Goal: Task Accomplishment & Management: Use online tool/utility

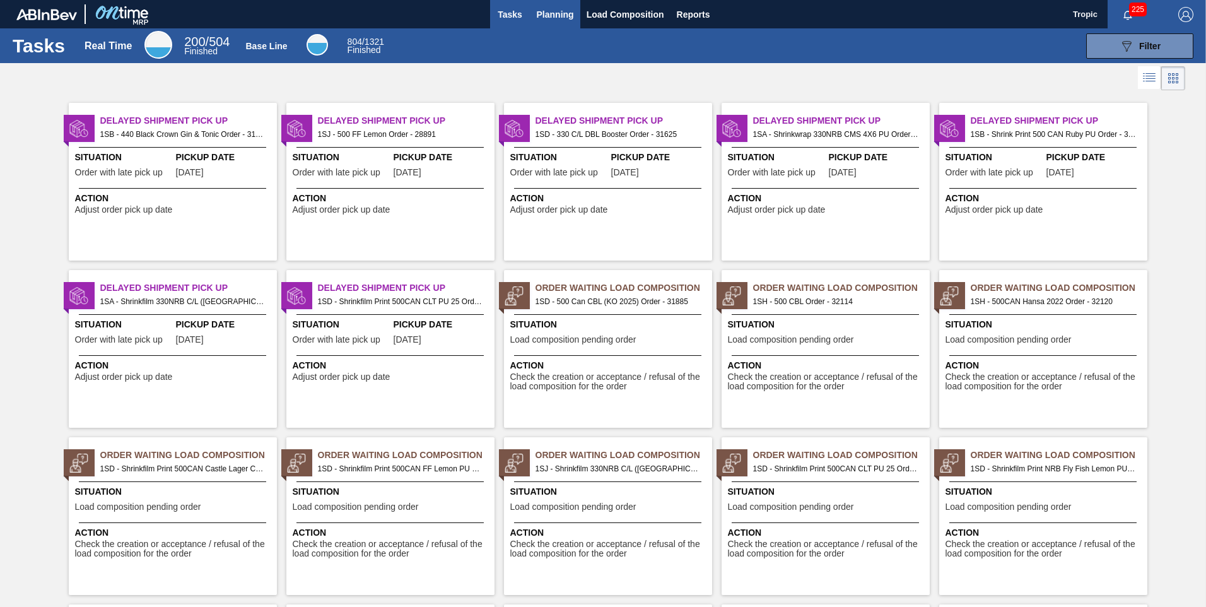
click at [546, 13] on span "Planning" at bounding box center [555, 14] width 37 height 15
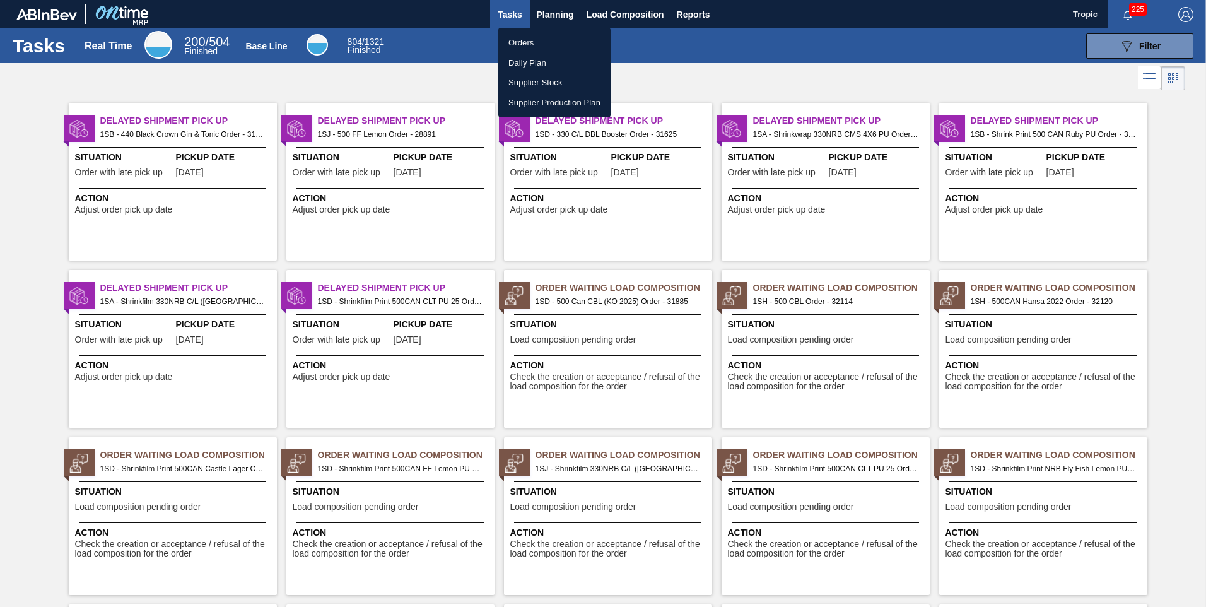
click at [526, 41] on li "Orders" at bounding box center [554, 43] width 112 height 20
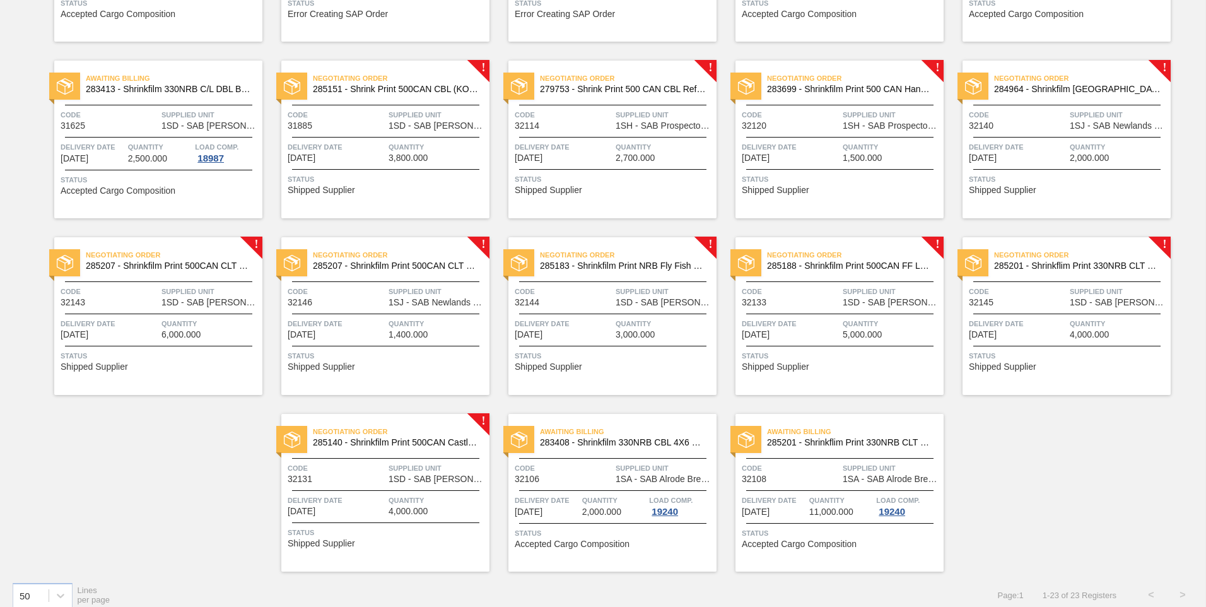
scroll to position [416, 0]
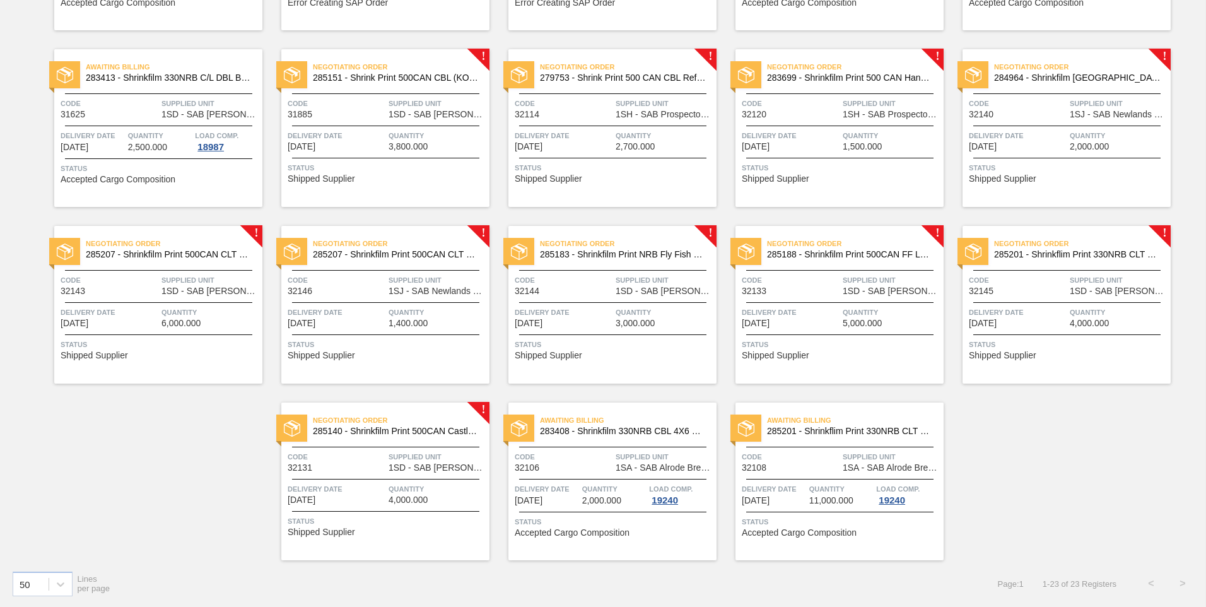
click at [442, 451] on span "Supplied Unit" at bounding box center [438, 456] width 98 height 13
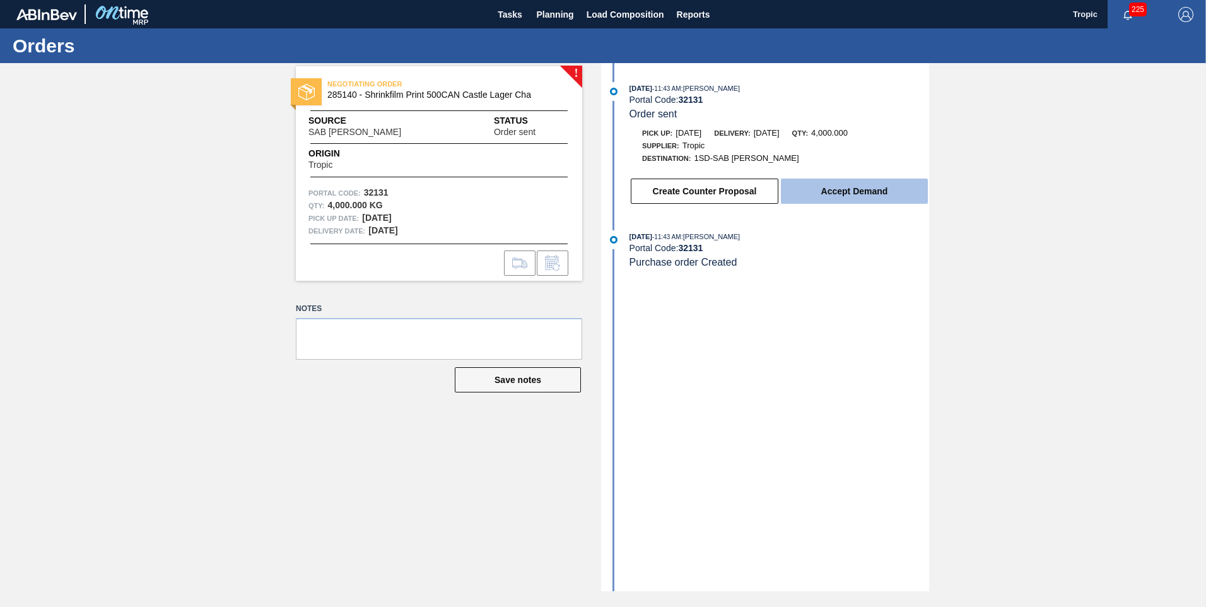
click at [813, 191] on button "Accept Demand" at bounding box center [854, 191] width 147 height 25
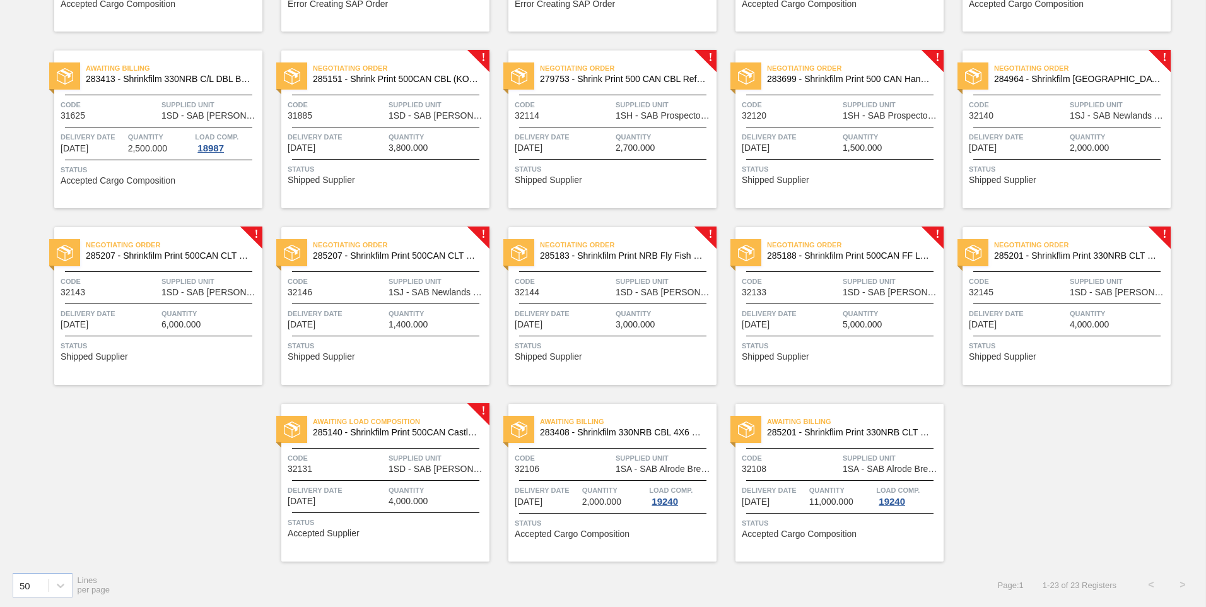
scroll to position [416, 0]
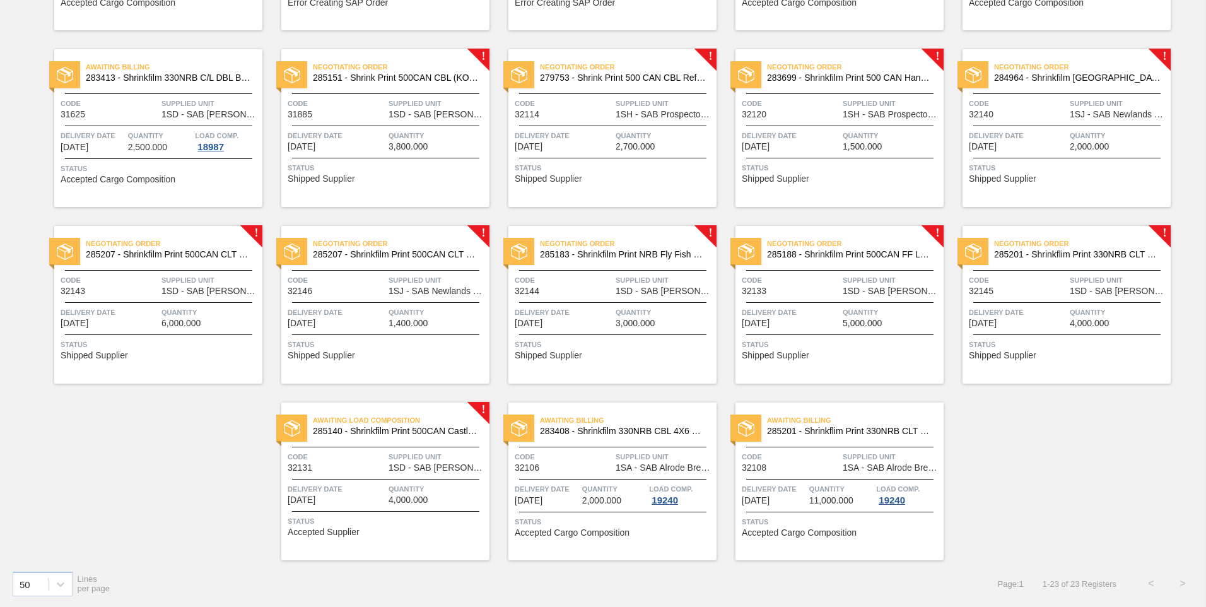
click at [1032, 298] on div "Negotiating Order 285201 - Shrinkflim Print 330NRB CLT PU 25 Code 32145 Supplie…" at bounding box center [1067, 305] width 208 height 158
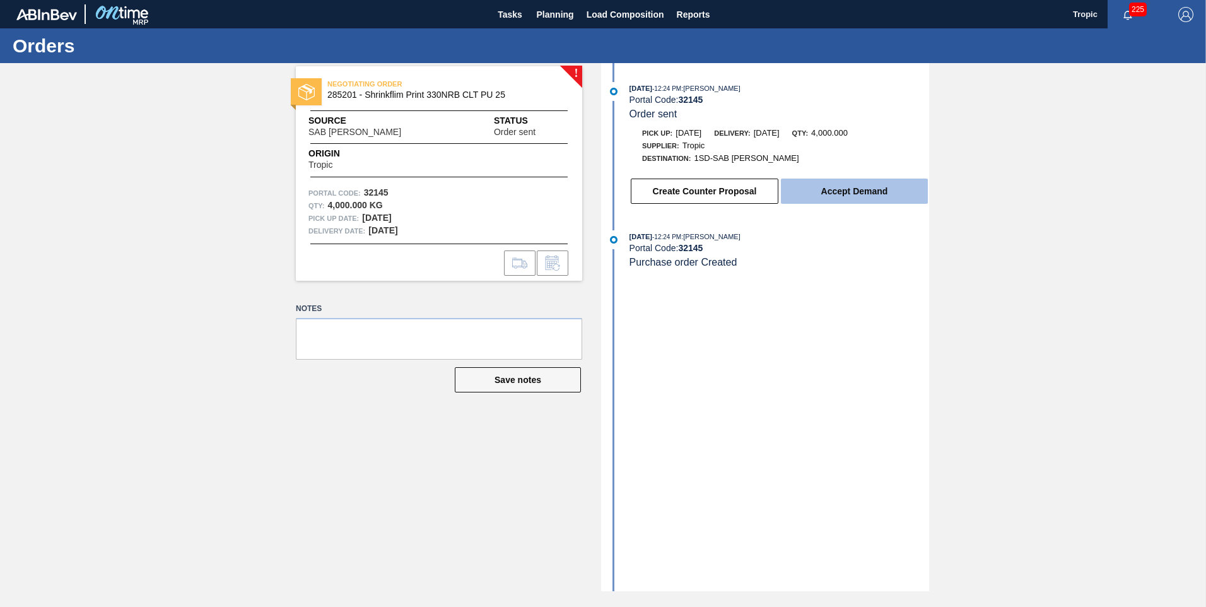
click at [865, 196] on button "Accept Demand" at bounding box center [854, 191] width 147 height 25
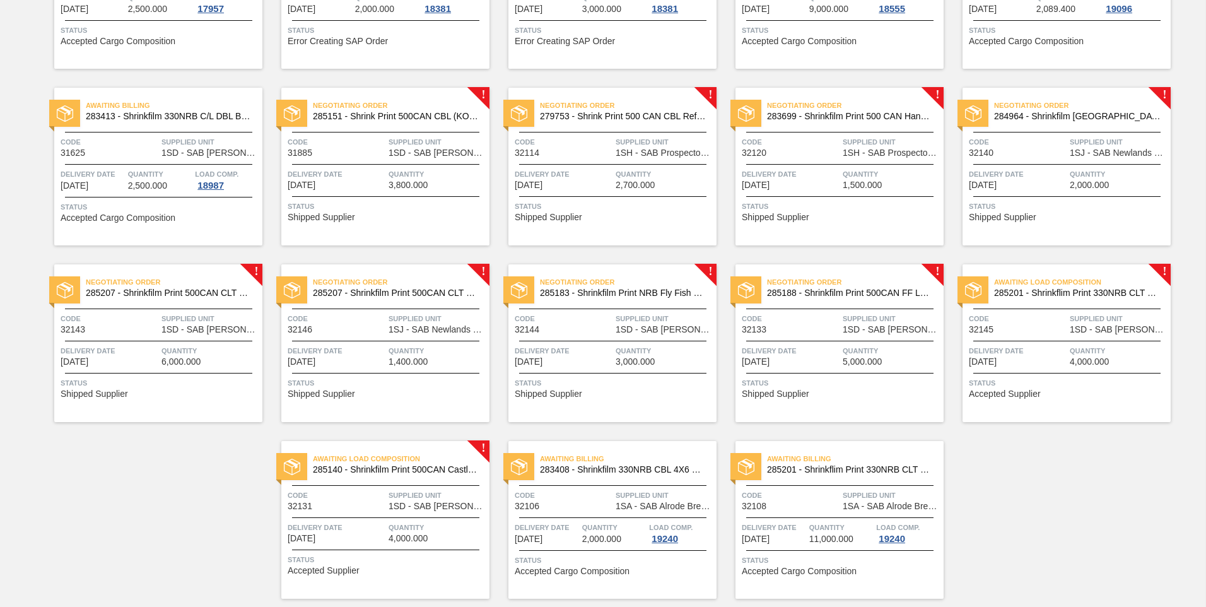
scroll to position [379, 0]
click at [846, 340] on div at bounding box center [839, 340] width 187 height 1
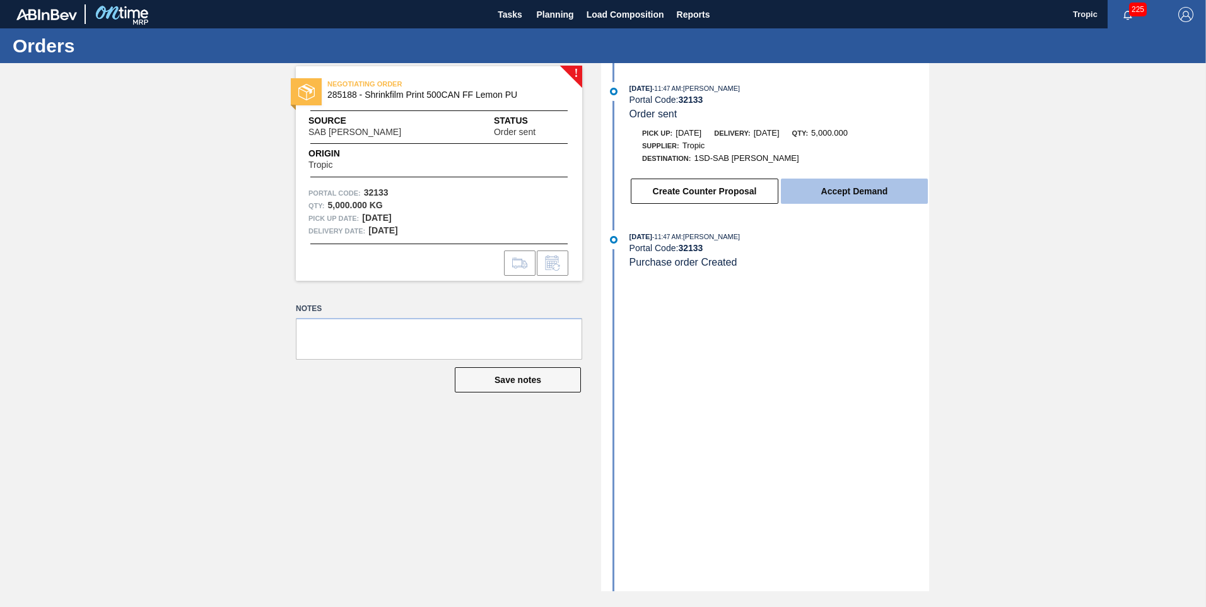
click at [873, 199] on button "Accept Demand" at bounding box center [854, 191] width 147 height 25
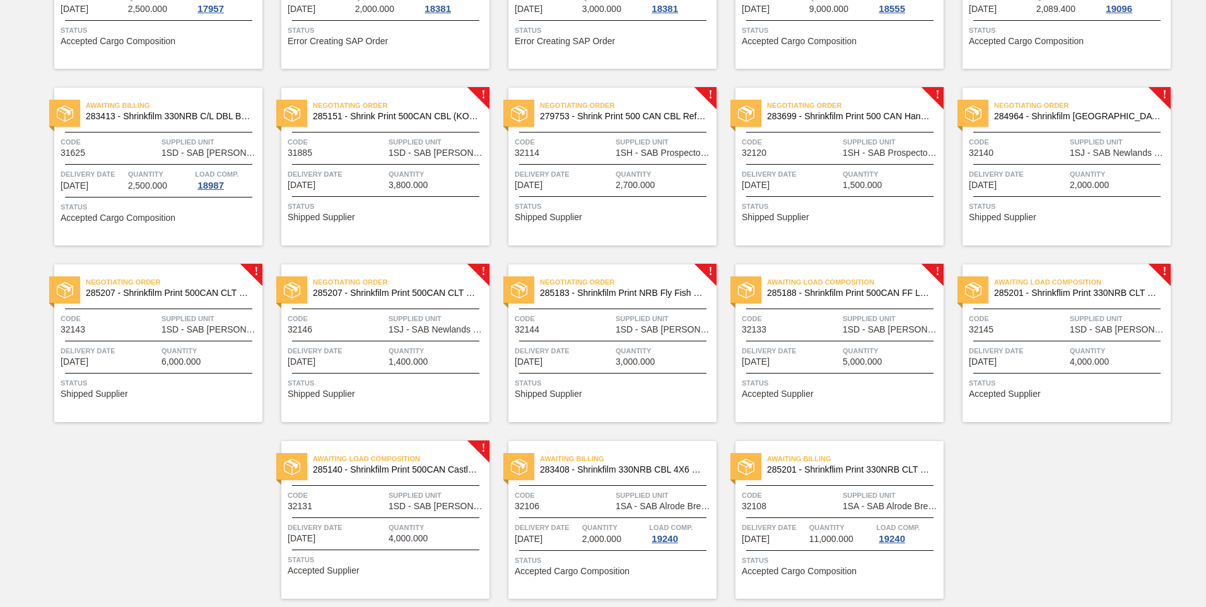
scroll to position [379, 0]
click at [649, 338] on div "Negotiating Order 285183 - Shrinkfilm Print NRB Fly Fish Lemon PU Code 32144 Su…" at bounding box center [612, 343] width 208 height 158
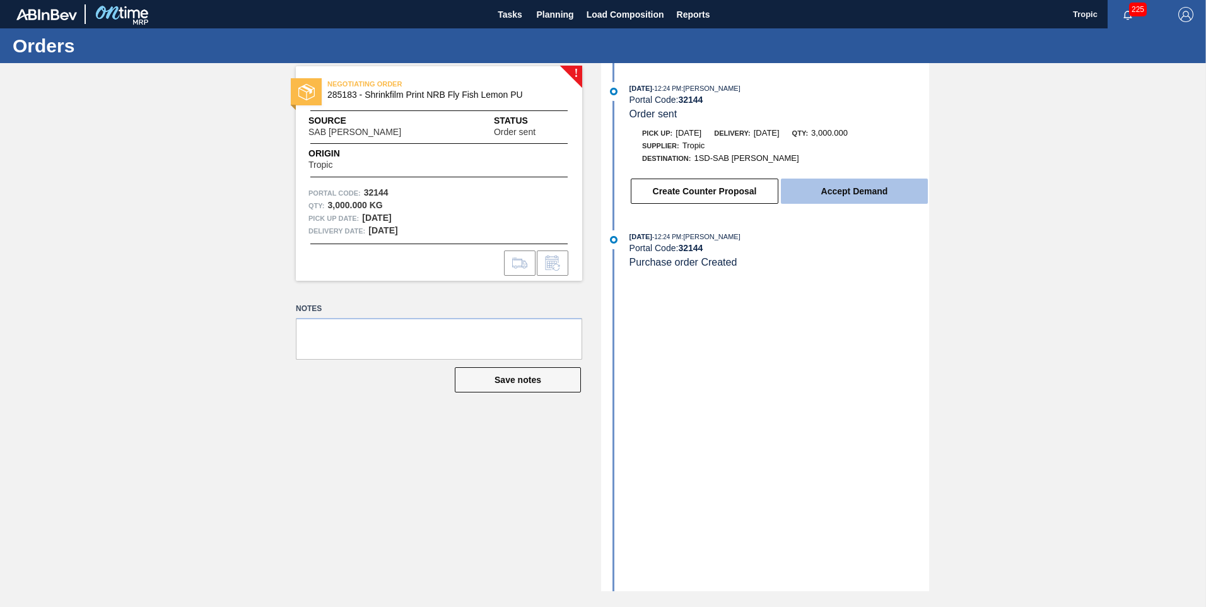
click at [833, 187] on button "Accept Demand" at bounding box center [854, 191] width 147 height 25
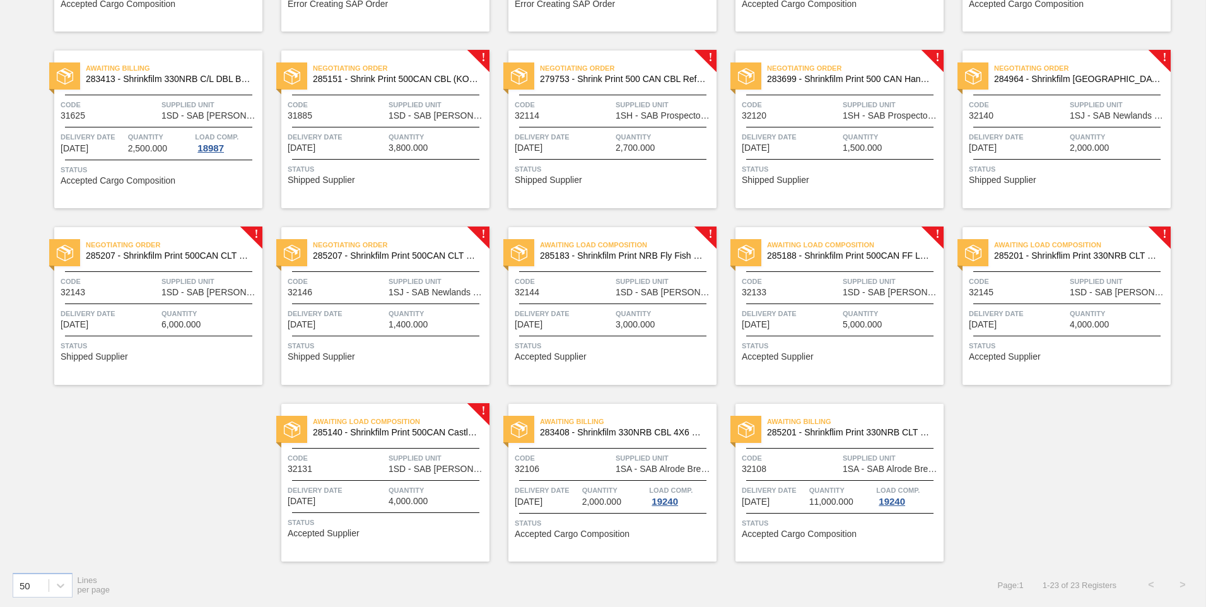
scroll to position [416, 0]
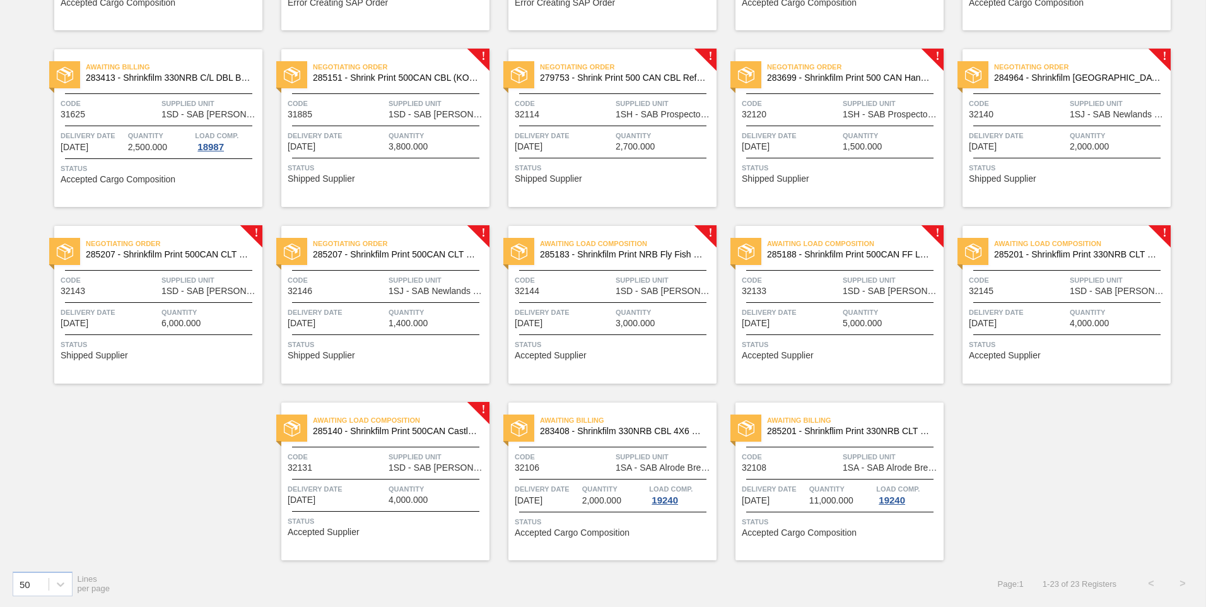
click at [206, 373] on div "Negotiating Order 285207 - Shrinkfilm Print 500CAN CLT PU 25 Code 32143 Supplie…" at bounding box center [158, 305] width 208 height 158
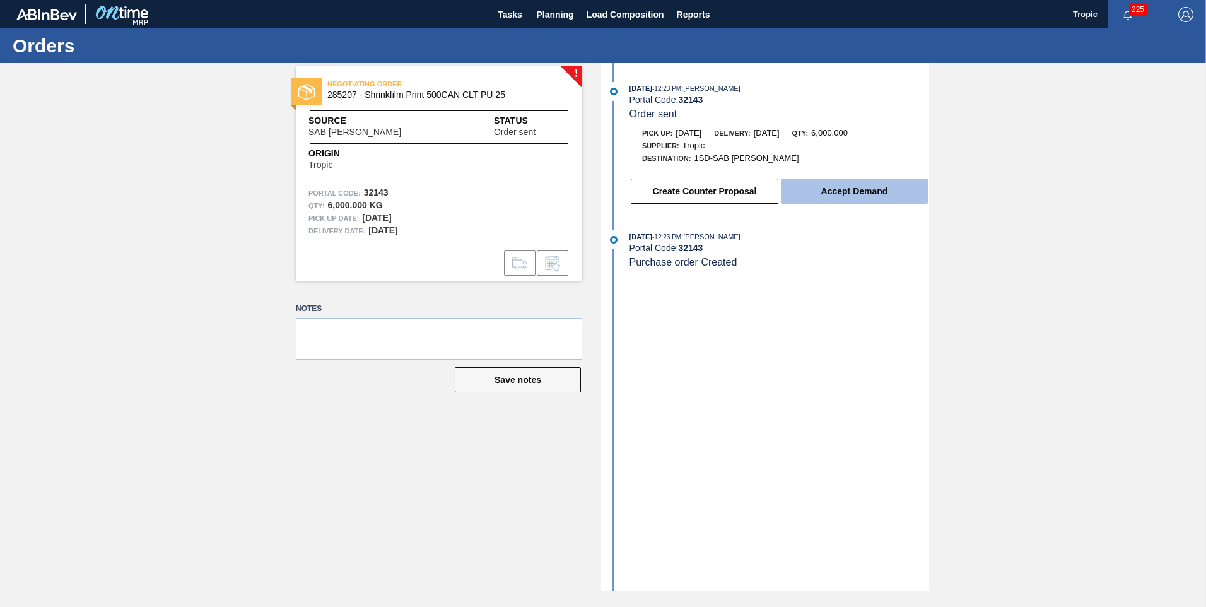
click at [832, 199] on button "Accept Demand" at bounding box center [854, 191] width 147 height 25
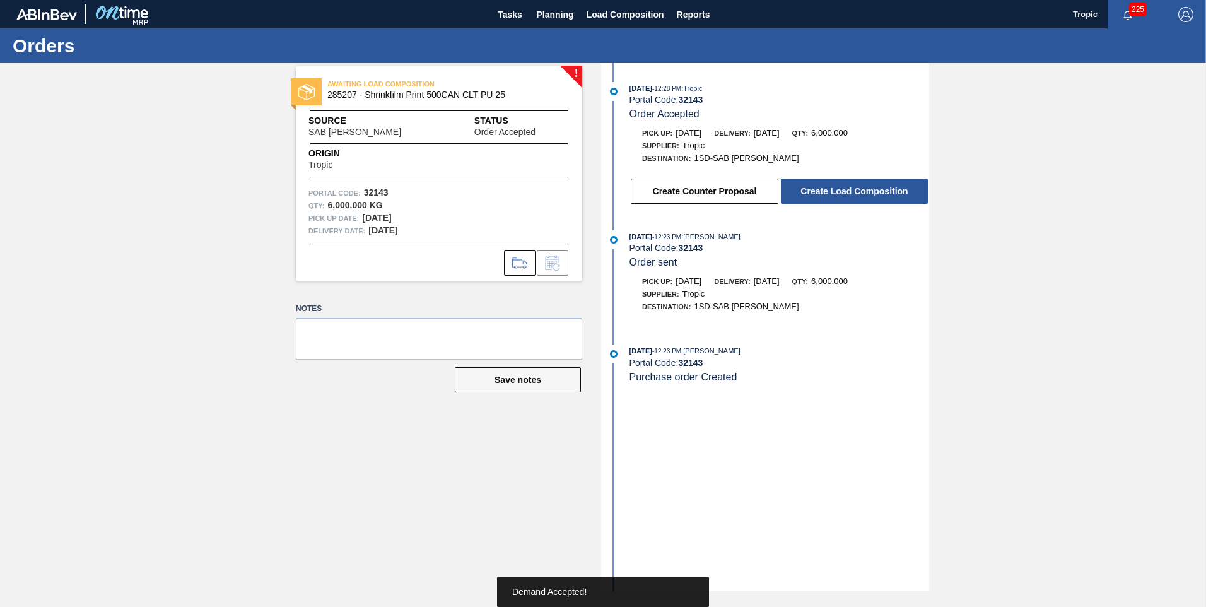
click at [832, 199] on button "Create Load Composition" at bounding box center [854, 191] width 147 height 25
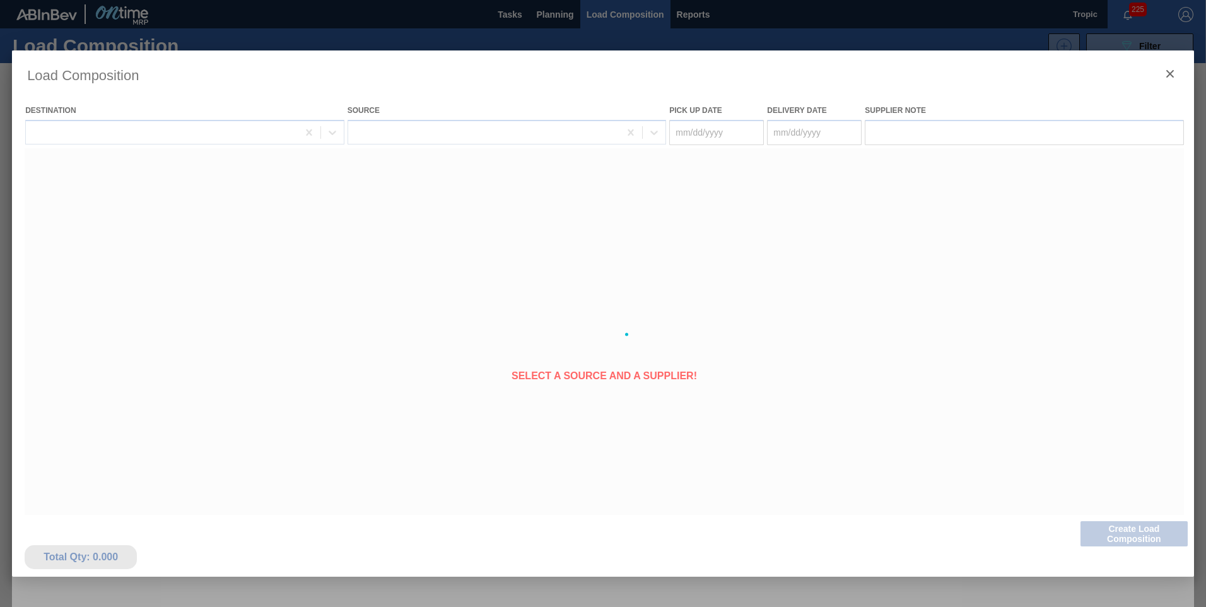
type Date "[DATE]"
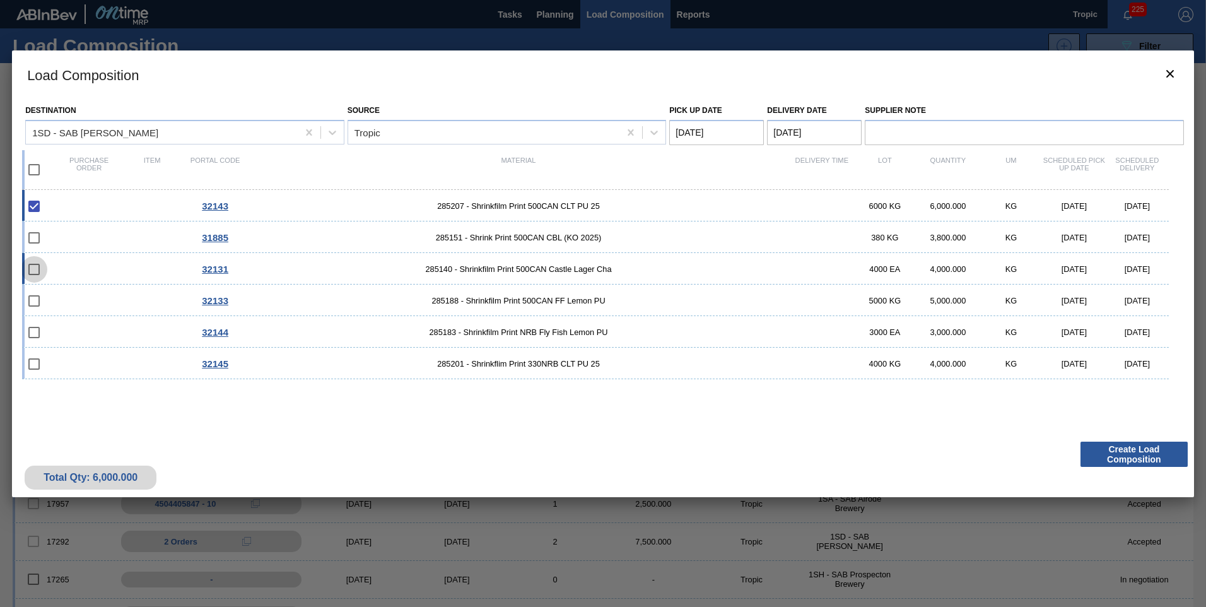
click at [32, 266] on input "checkbox" at bounding box center [34, 269] width 26 height 26
checkbox input "false"
click at [32, 297] on input "checkbox" at bounding box center [34, 301] width 26 height 26
checkbox input "false"
drag, startPoint x: 37, startPoint y: 329, endPoint x: 35, endPoint y: 365, distance: 36.7
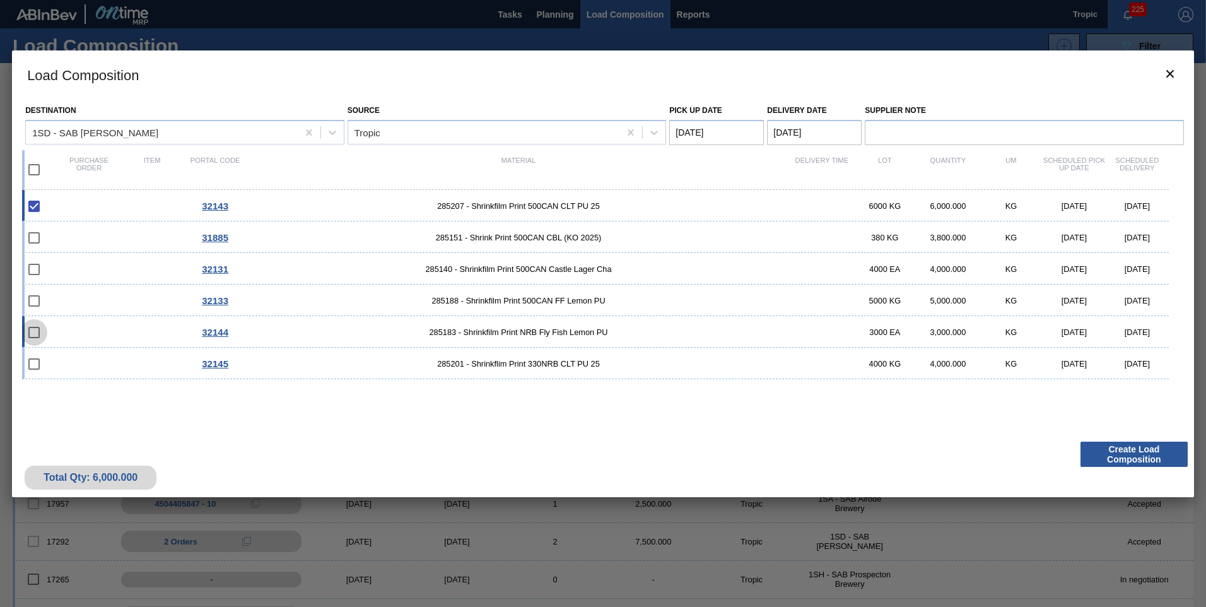
click at [38, 335] on input "checkbox" at bounding box center [34, 332] width 26 height 26
checkbox input "false"
click at [35, 367] on input "checkbox" at bounding box center [34, 364] width 26 height 26
checkbox input "false"
click at [39, 165] on input "checkbox" at bounding box center [34, 169] width 26 height 26
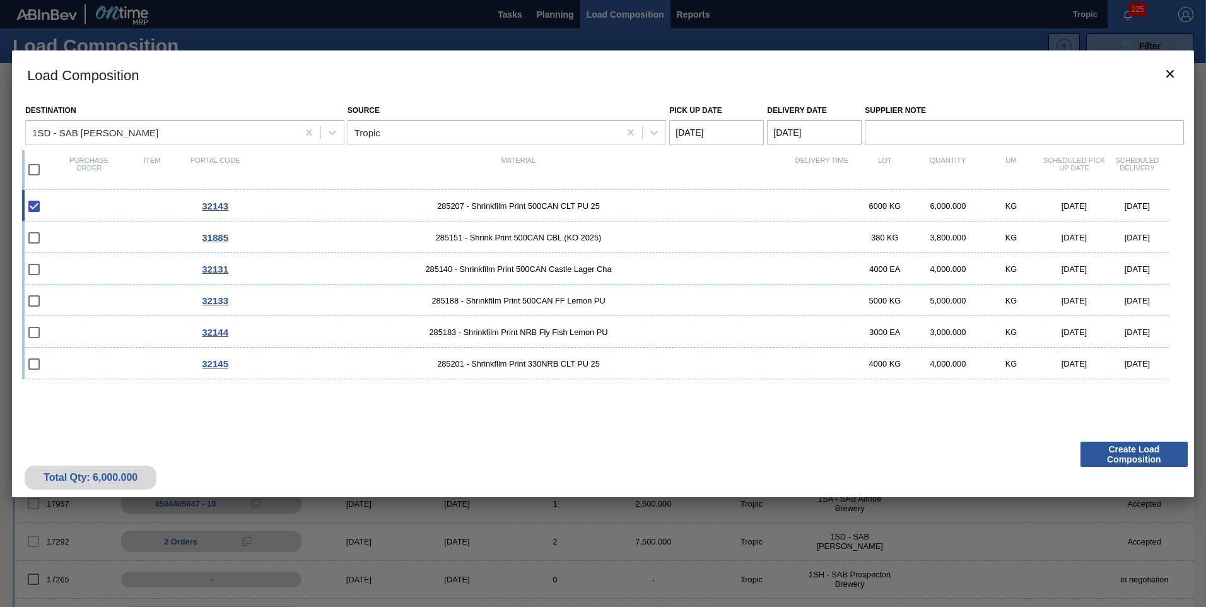
checkbox input "true"
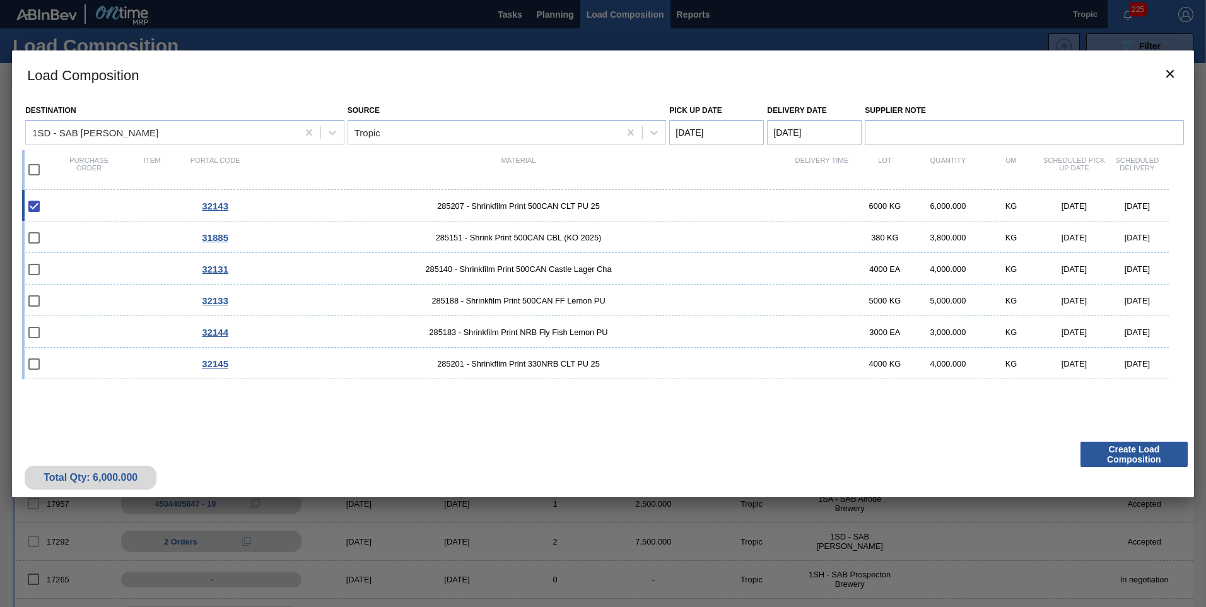
checkbox input "true"
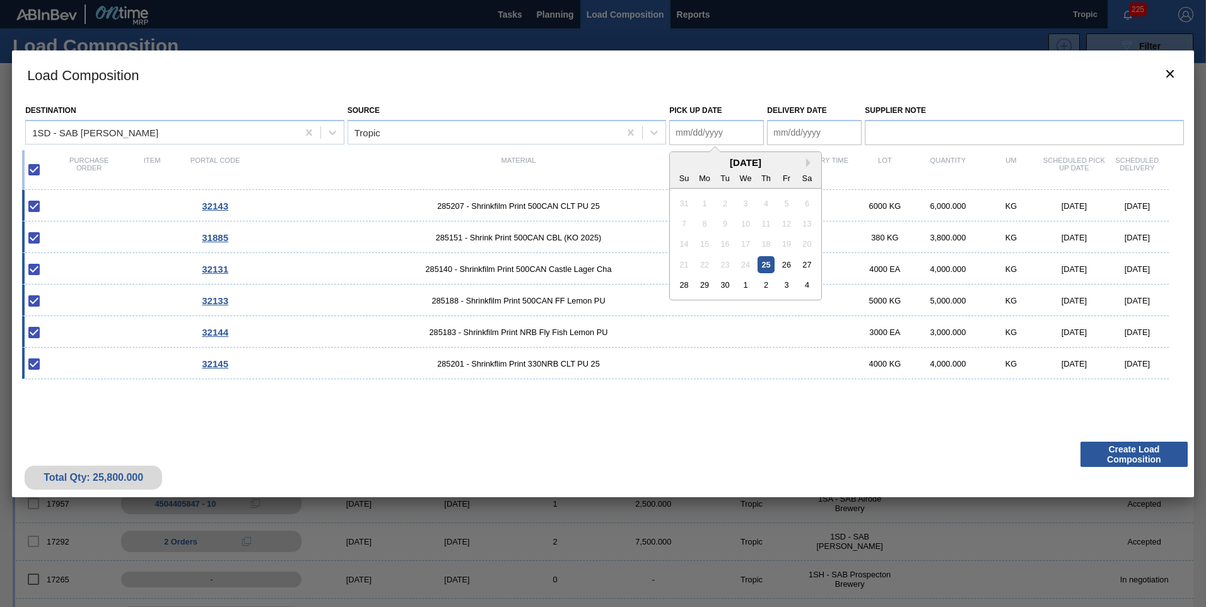
click at [716, 134] on Date "Pick up Date" at bounding box center [716, 132] width 95 height 25
click at [813, 261] on div "27" at bounding box center [807, 264] width 17 height 17
type Date "[DATE]"
click at [800, 137] on Date "Delivery Date" at bounding box center [814, 132] width 95 height 25
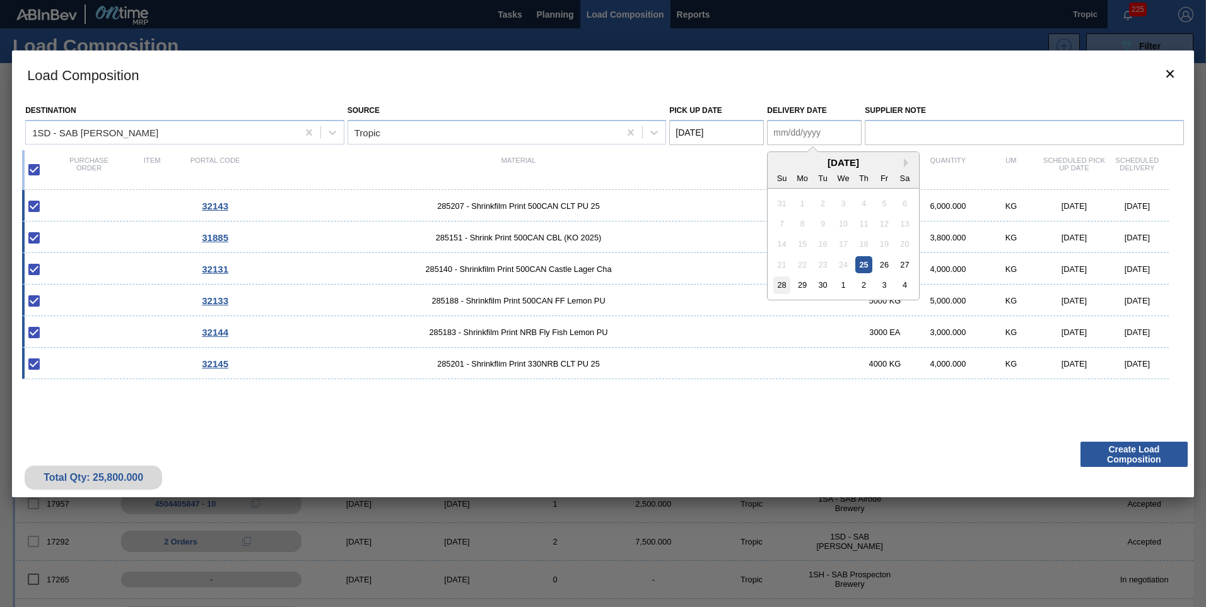
click at [781, 281] on div "28" at bounding box center [781, 284] width 17 height 17
type Date "[DATE]"
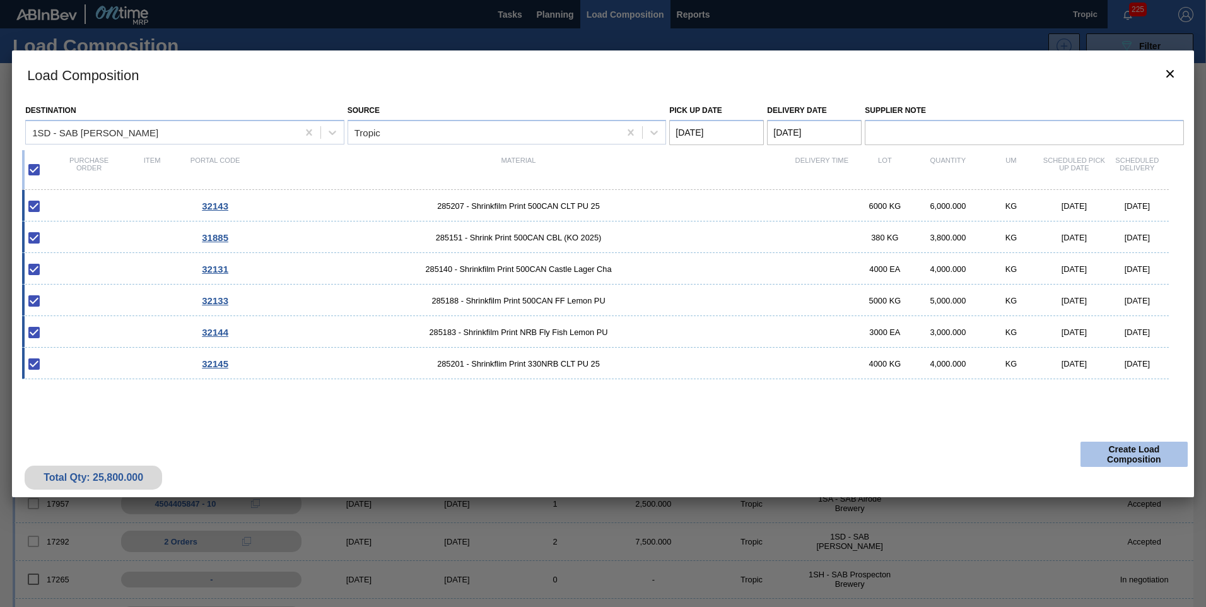
click at [1121, 455] on button "Create Load Composition" at bounding box center [1134, 454] width 107 height 25
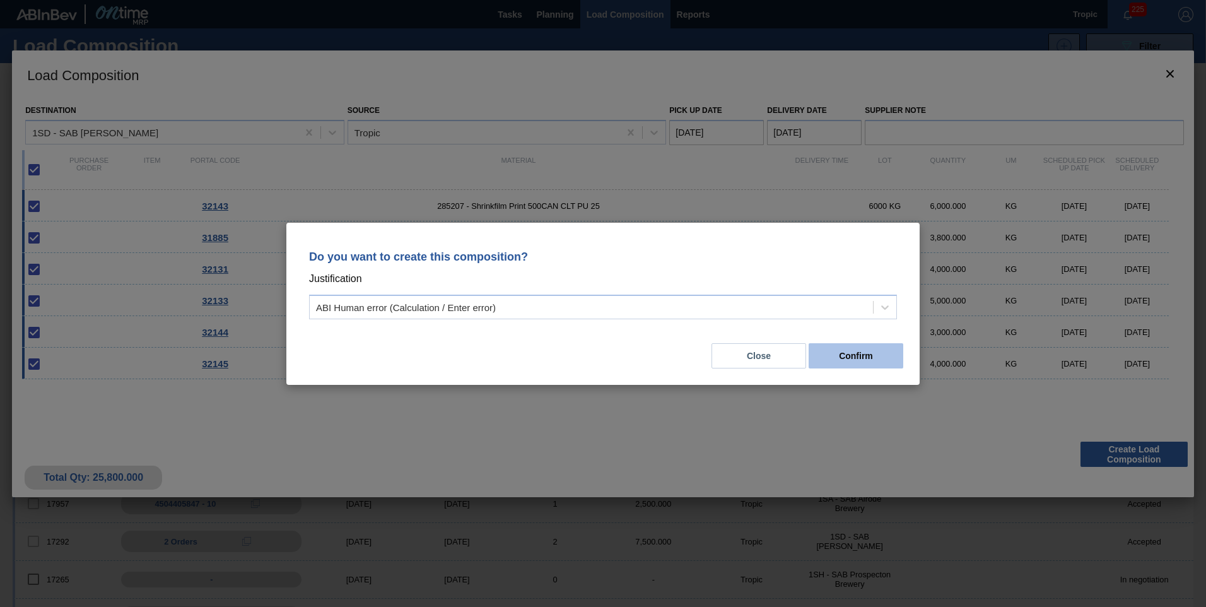
click at [837, 360] on button "Confirm" at bounding box center [856, 355] width 95 height 25
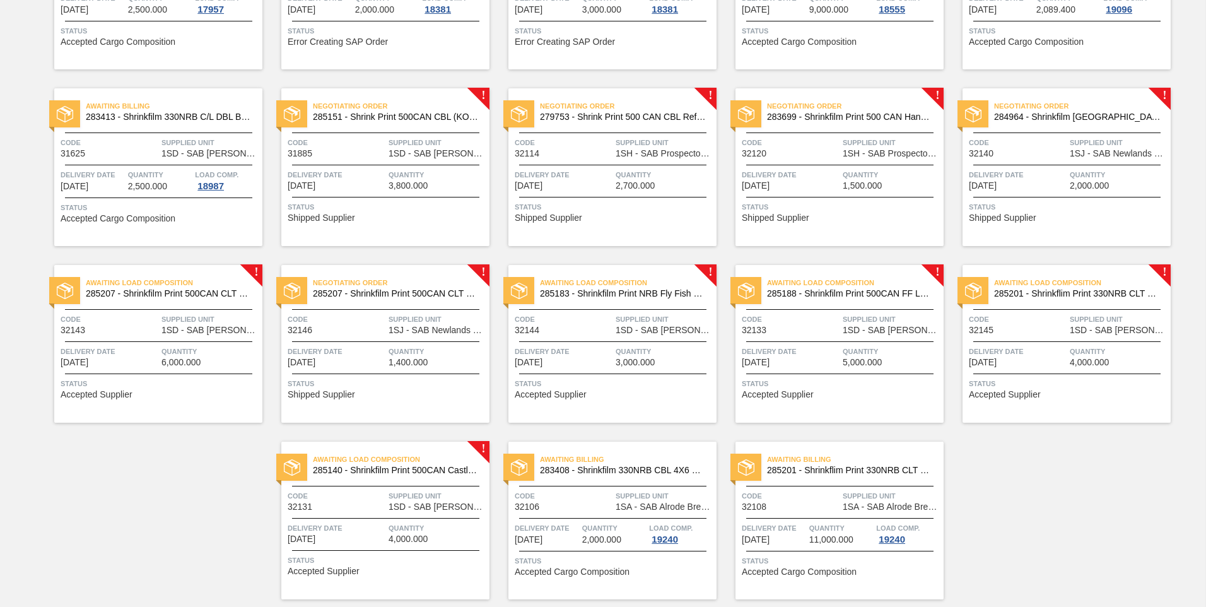
scroll to position [378, 0]
click at [375, 195] on div "Negotiating Order 285151 - Shrink Print 500CAN CBL (KO 2025) Code 31885 Supplie…" at bounding box center [385, 167] width 208 height 158
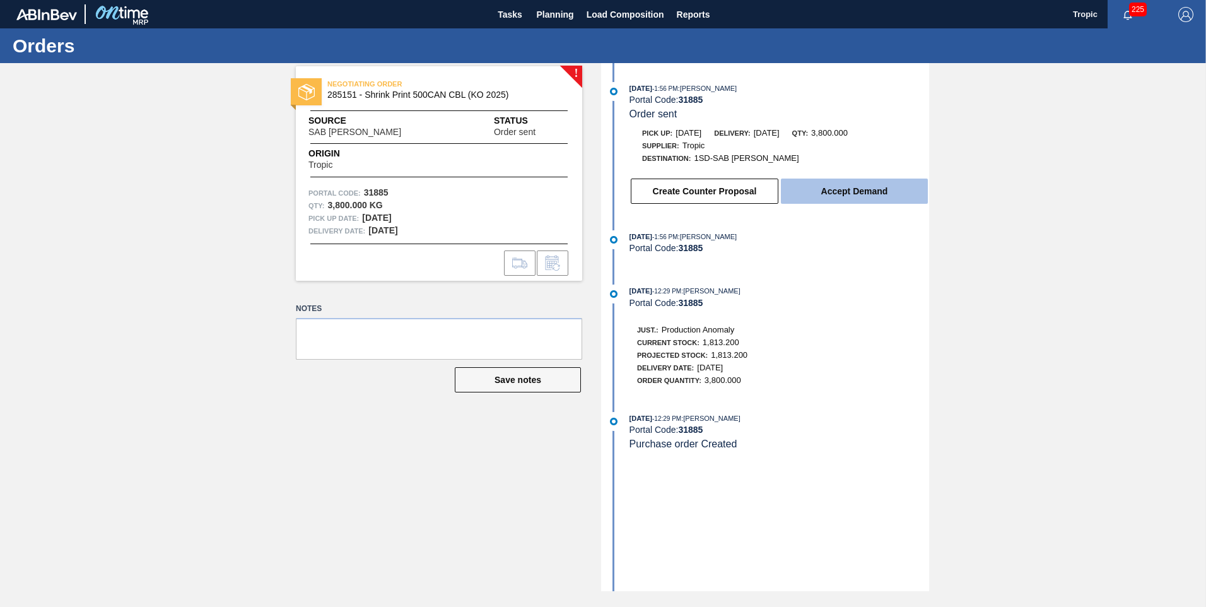
click at [855, 185] on button "Accept Demand" at bounding box center [854, 191] width 147 height 25
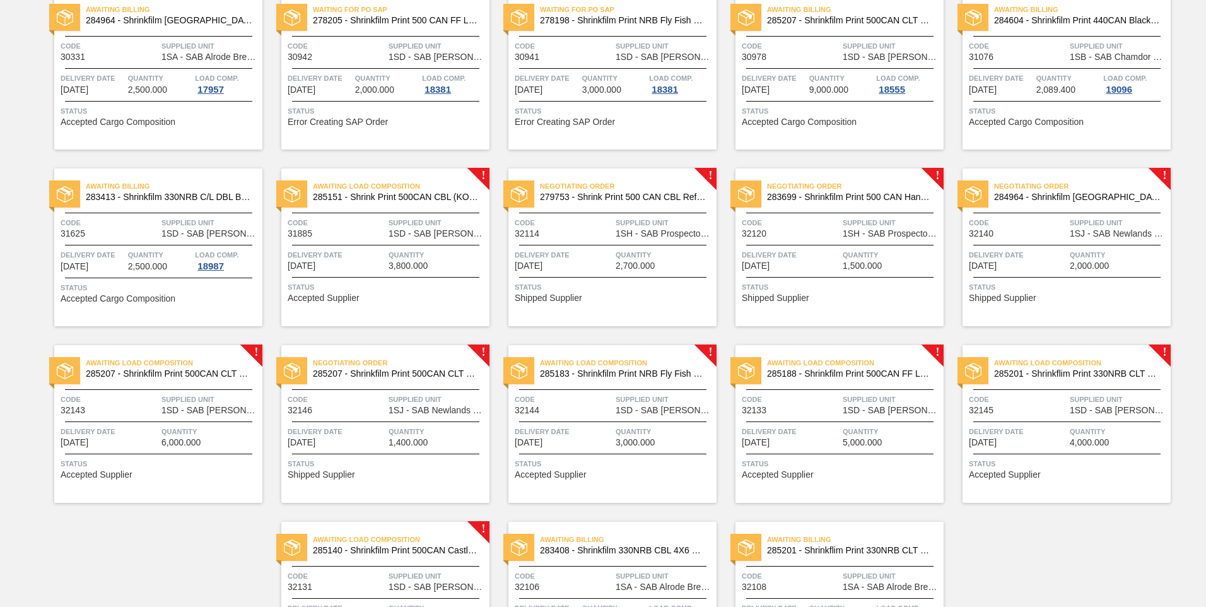
scroll to position [416, 0]
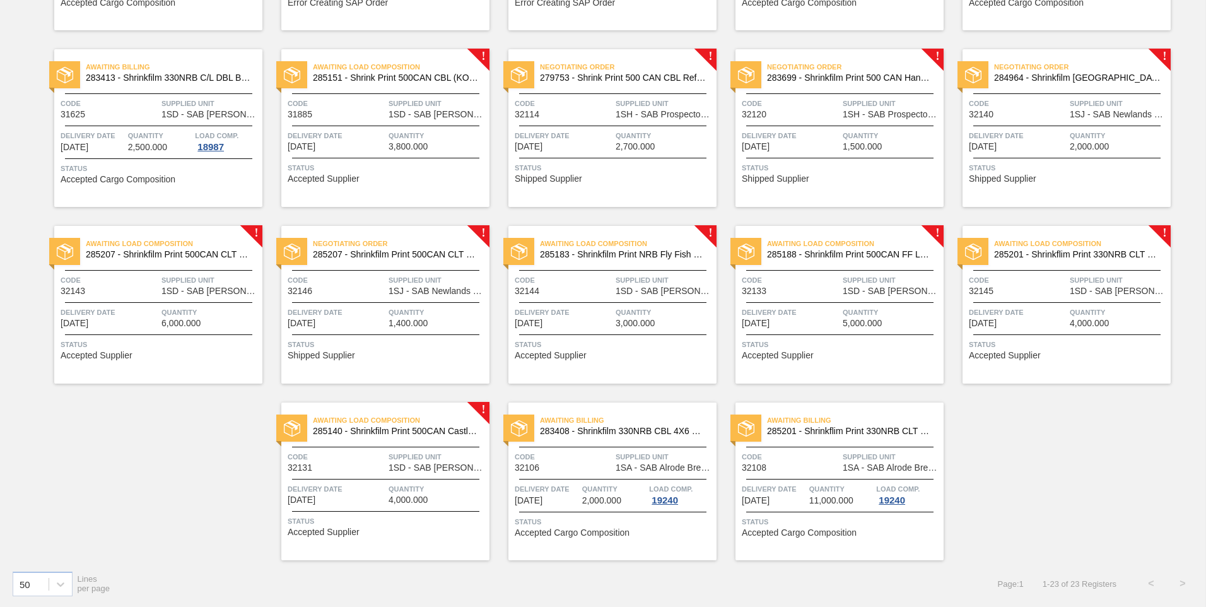
click at [192, 305] on div "Awaiting Load Composition 285207 - Shrinkfilm Print 500CAN CLT PU 25 Code 32143…" at bounding box center [158, 305] width 208 height 158
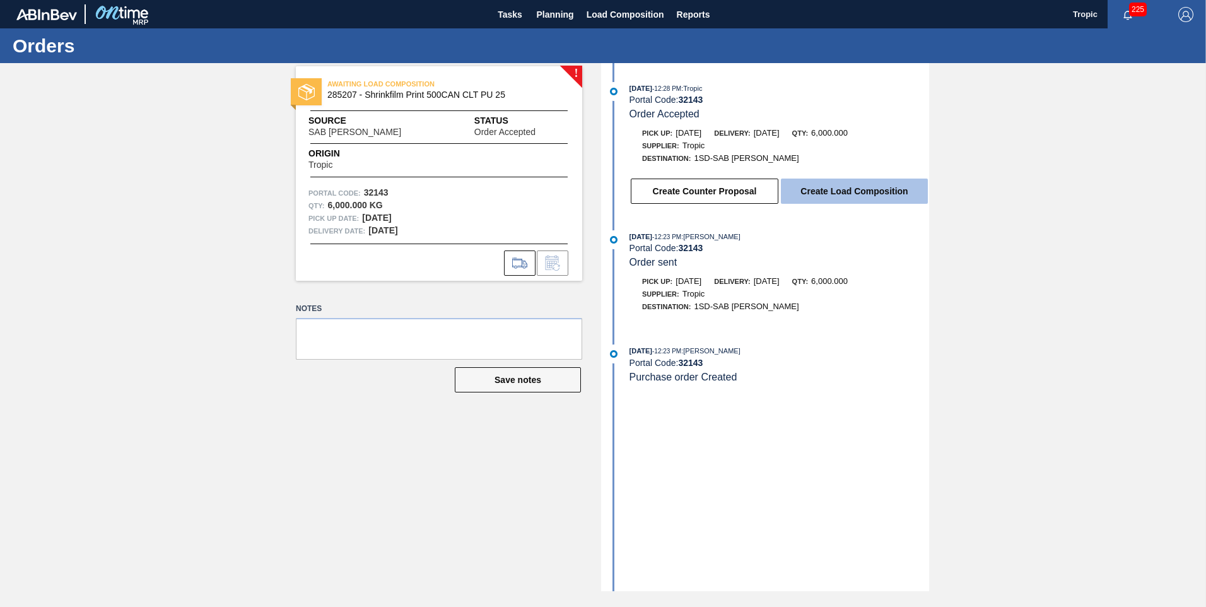
click at [865, 188] on button "Create Load Composition" at bounding box center [854, 191] width 147 height 25
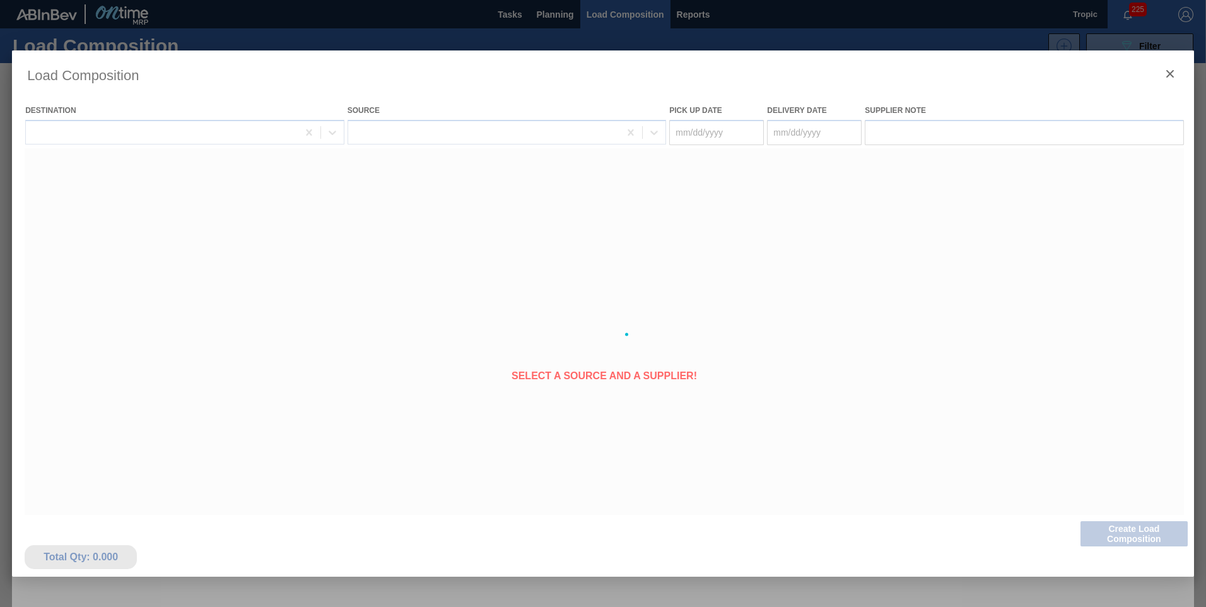
type Date "[DATE]"
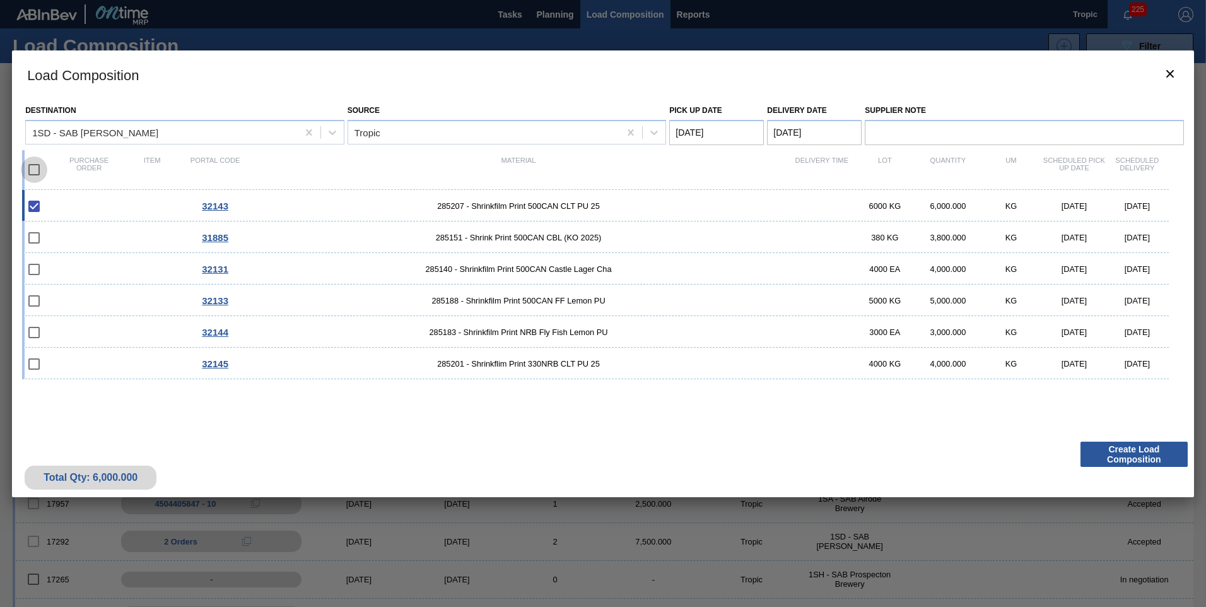
click at [37, 167] on input "checkbox" at bounding box center [34, 169] width 26 height 26
checkbox input "true"
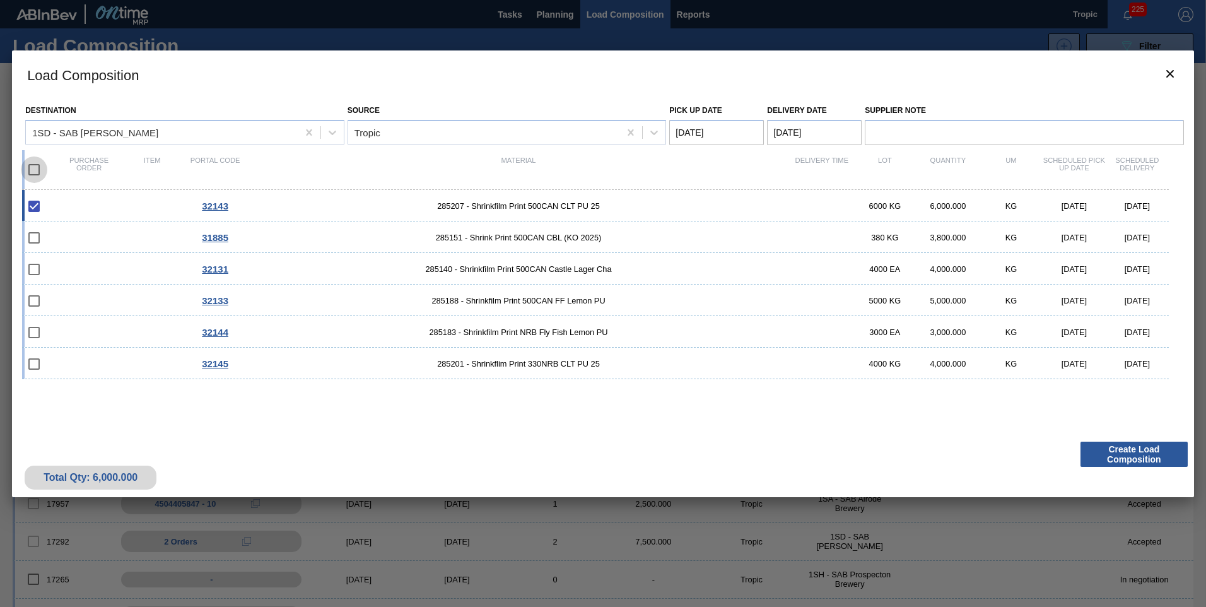
checkbox input "true"
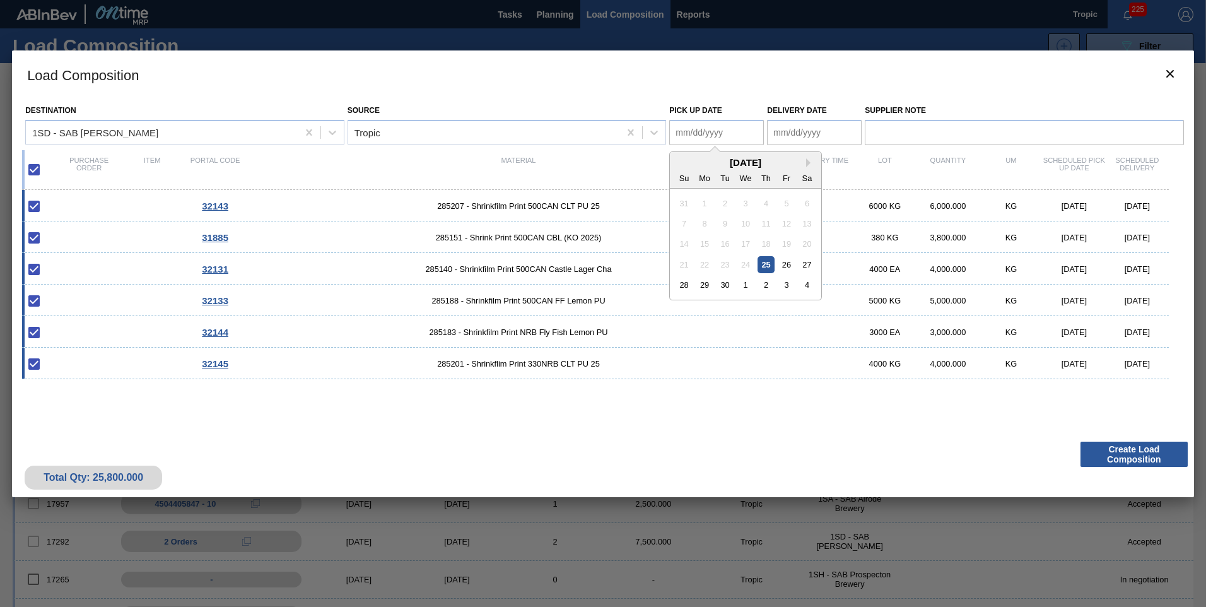
click at [732, 128] on Date "Pick up Date" at bounding box center [716, 132] width 95 height 25
click at [811, 259] on div "27" at bounding box center [807, 264] width 17 height 17
type Date "[DATE]"
click at [818, 126] on Date "Delivery Date" at bounding box center [814, 132] width 95 height 25
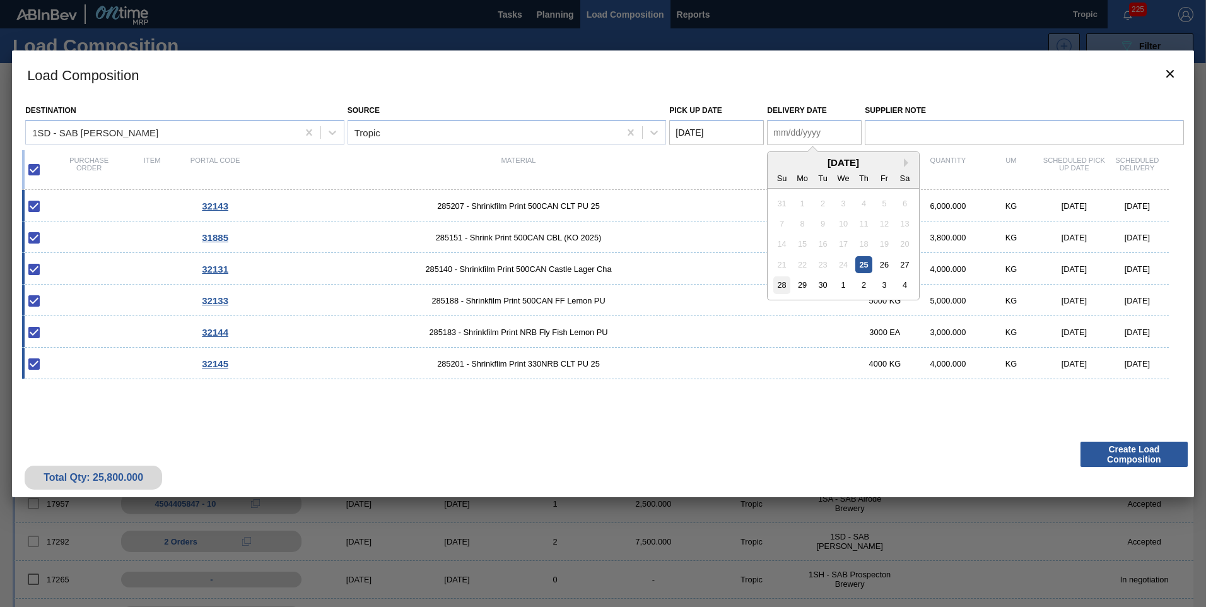
click at [785, 285] on div "28" at bounding box center [781, 284] width 17 height 17
type Date "[DATE]"
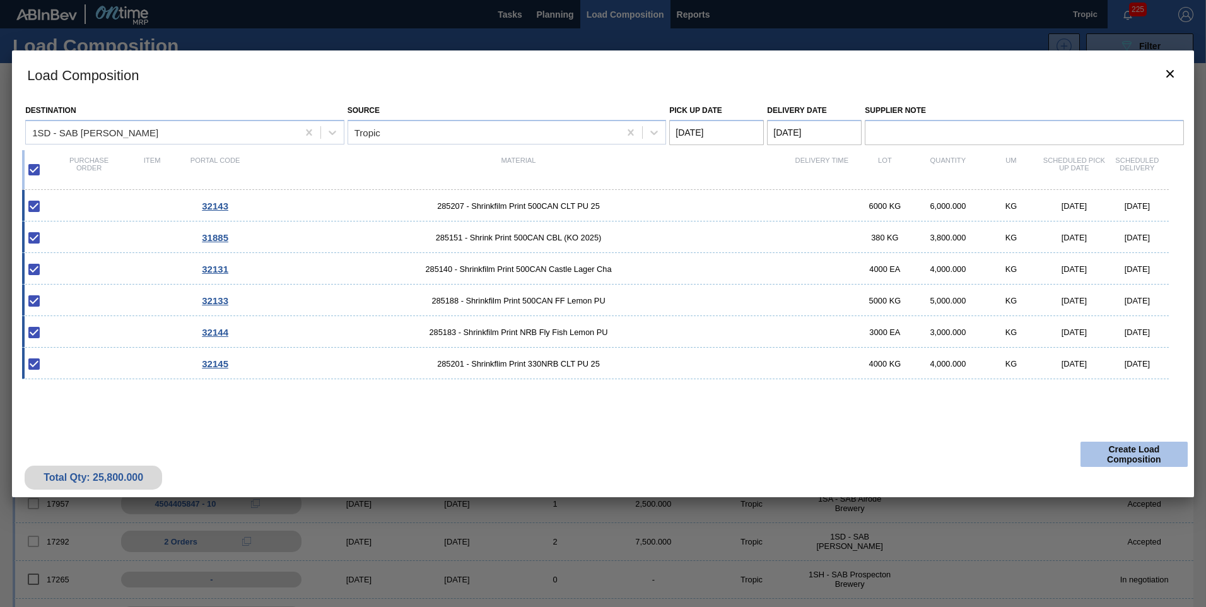
click at [1120, 452] on button "Create Load Composition" at bounding box center [1134, 454] width 107 height 25
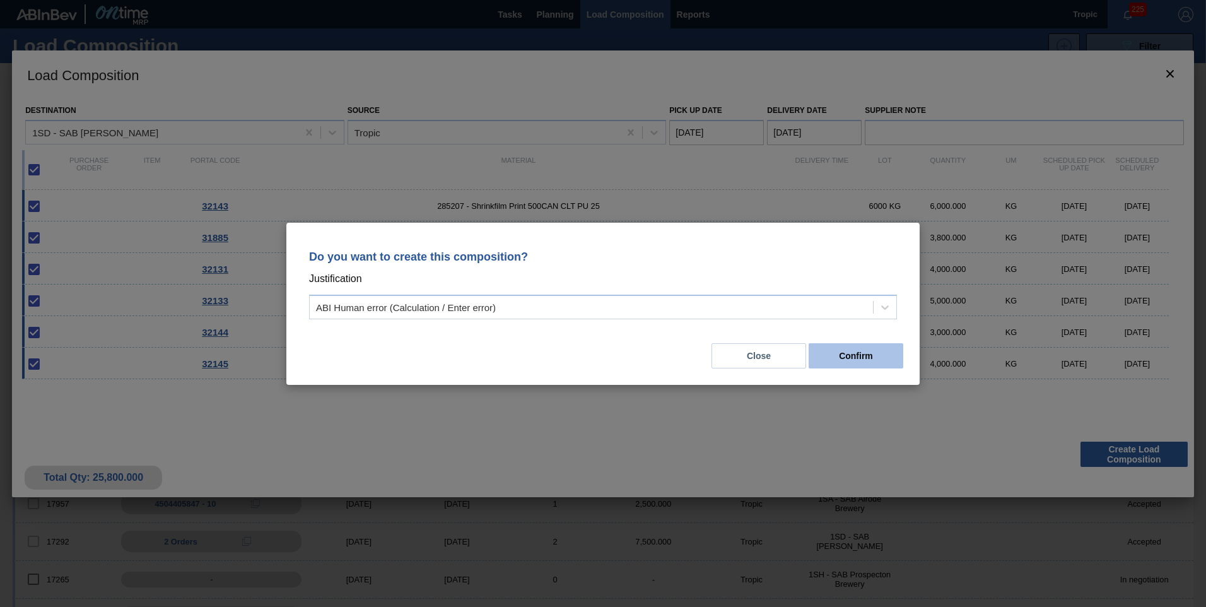
click at [855, 353] on button "Confirm" at bounding box center [856, 355] width 95 height 25
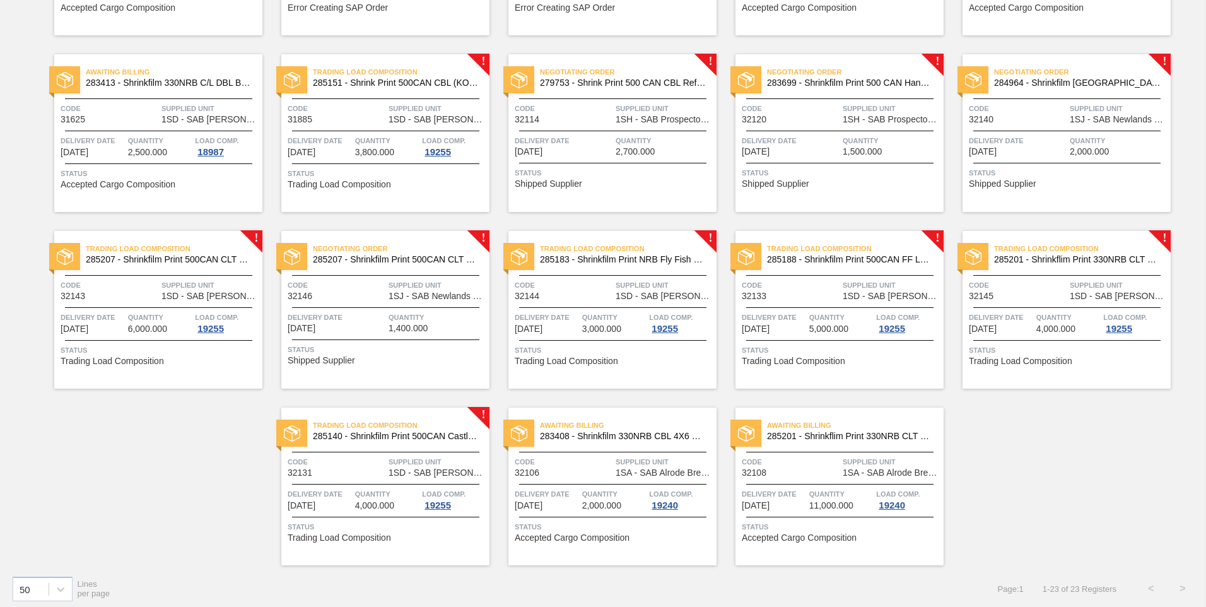
scroll to position [416, 0]
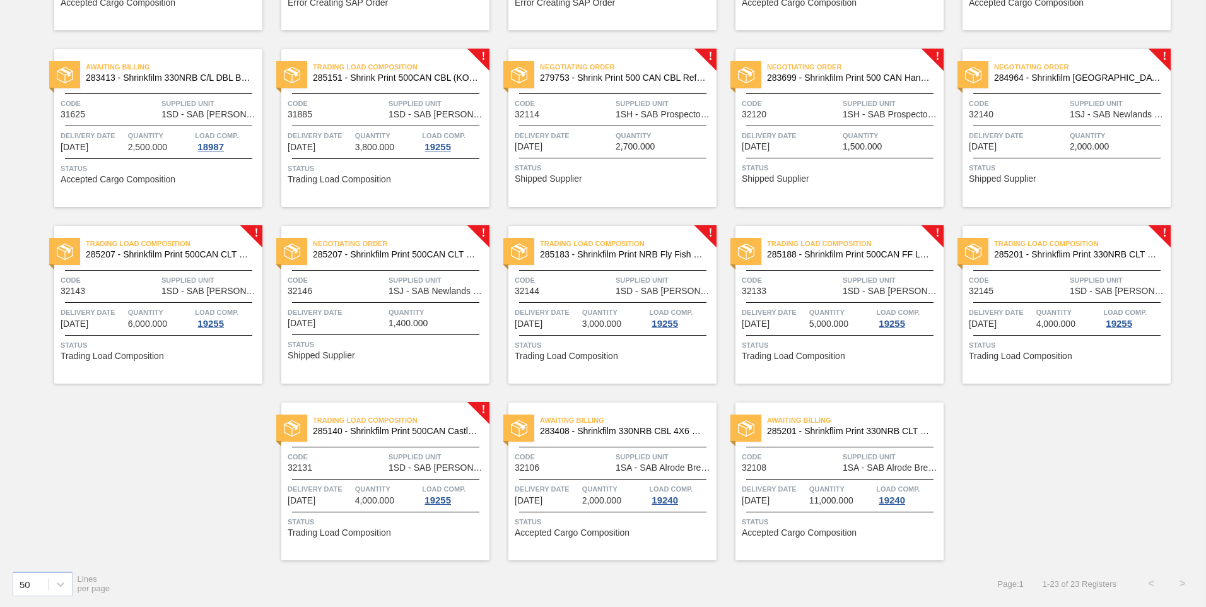
click at [810, 127] on div "Negotiating Order 283699 - Shrinkfilm Print 500 CAN Hansa Reborn2 Code 32120 Su…" at bounding box center [840, 128] width 208 height 158
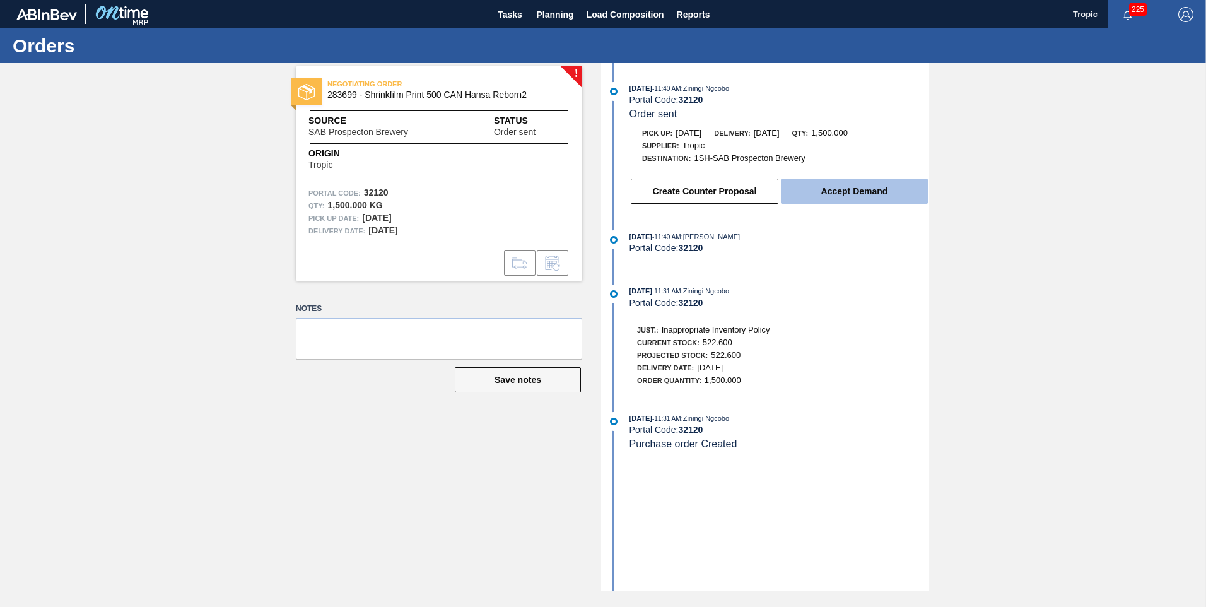
click at [848, 189] on button "Accept Demand" at bounding box center [854, 191] width 147 height 25
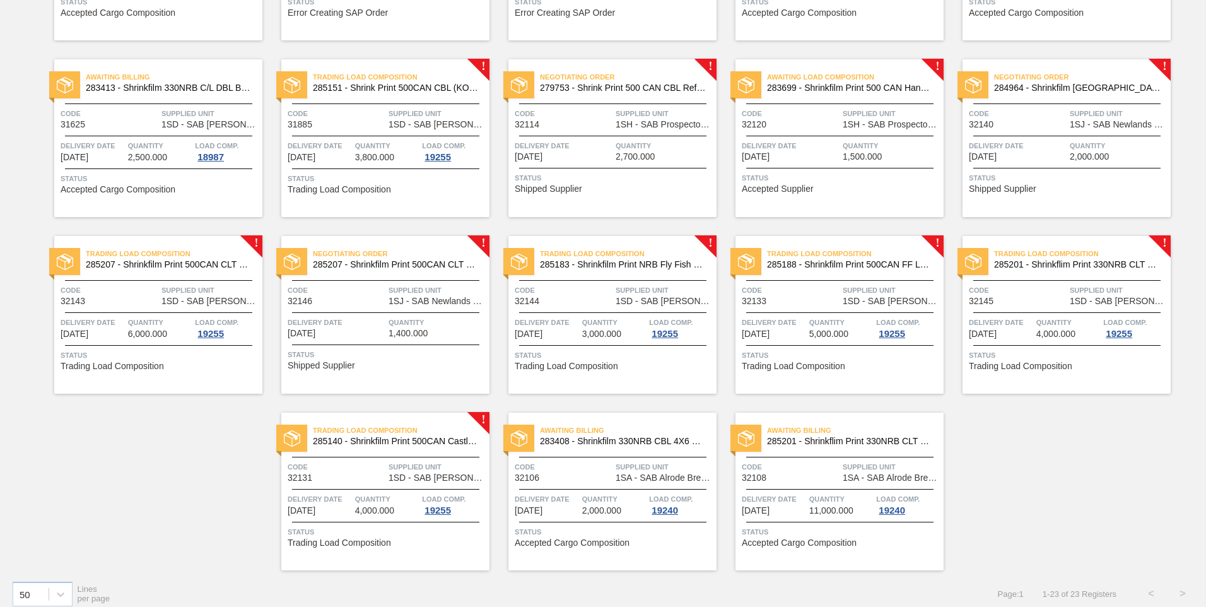
scroll to position [416, 0]
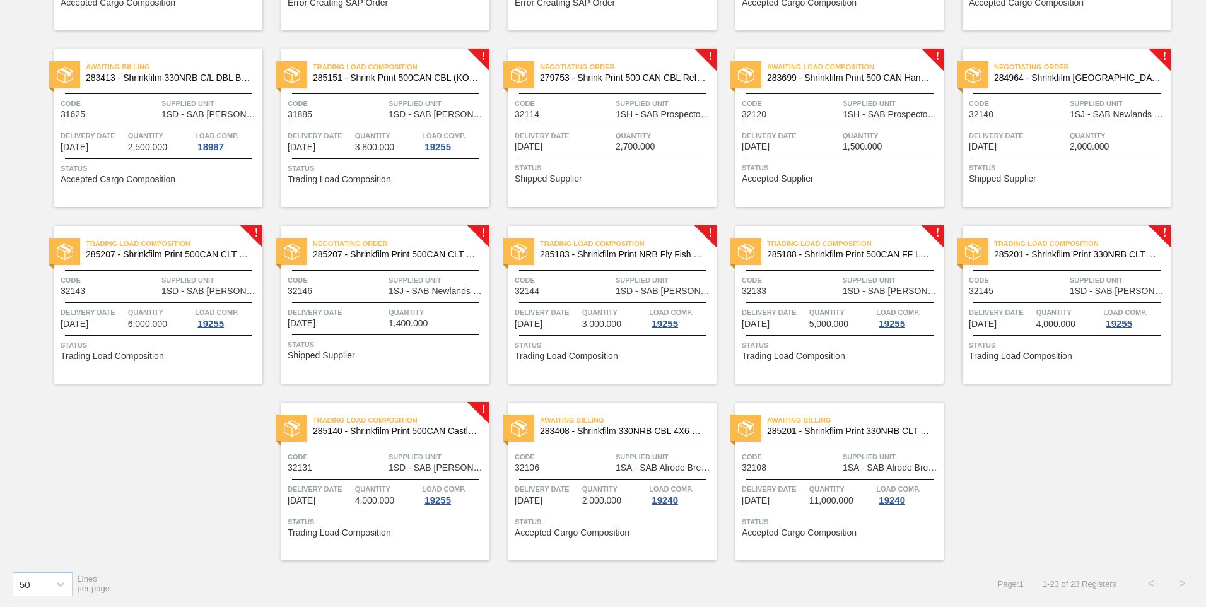
click at [655, 148] on div "Quantity 2,700.000" at bounding box center [665, 140] width 98 height 22
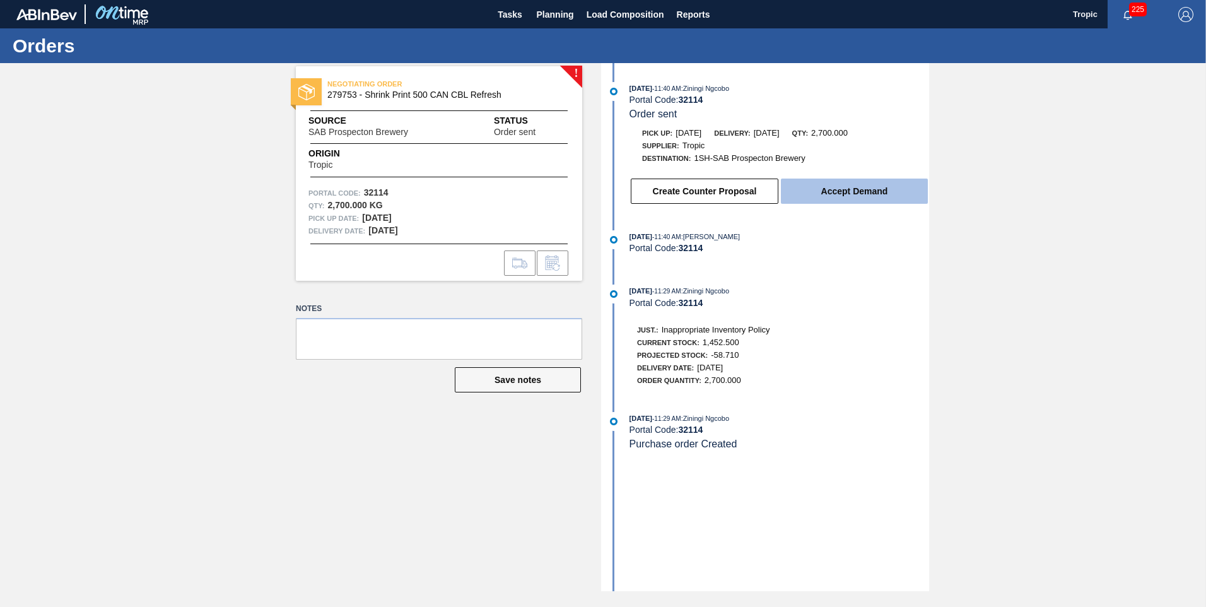
click at [807, 187] on button "Accept Demand" at bounding box center [854, 191] width 147 height 25
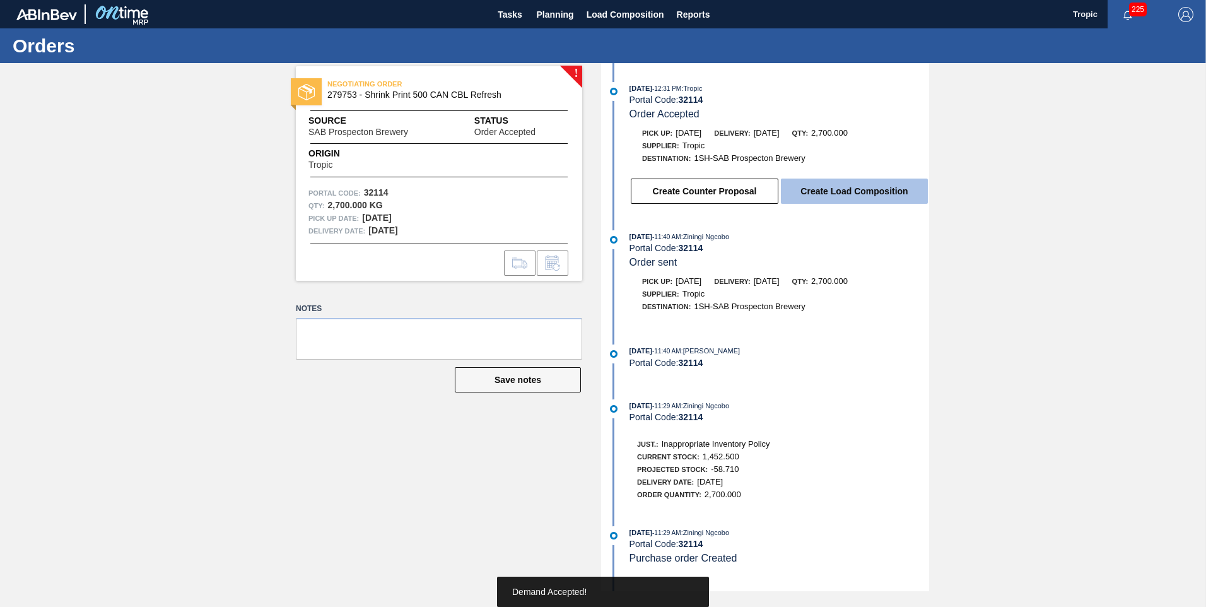
click at [840, 192] on button "Create Load Composition" at bounding box center [854, 191] width 147 height 25
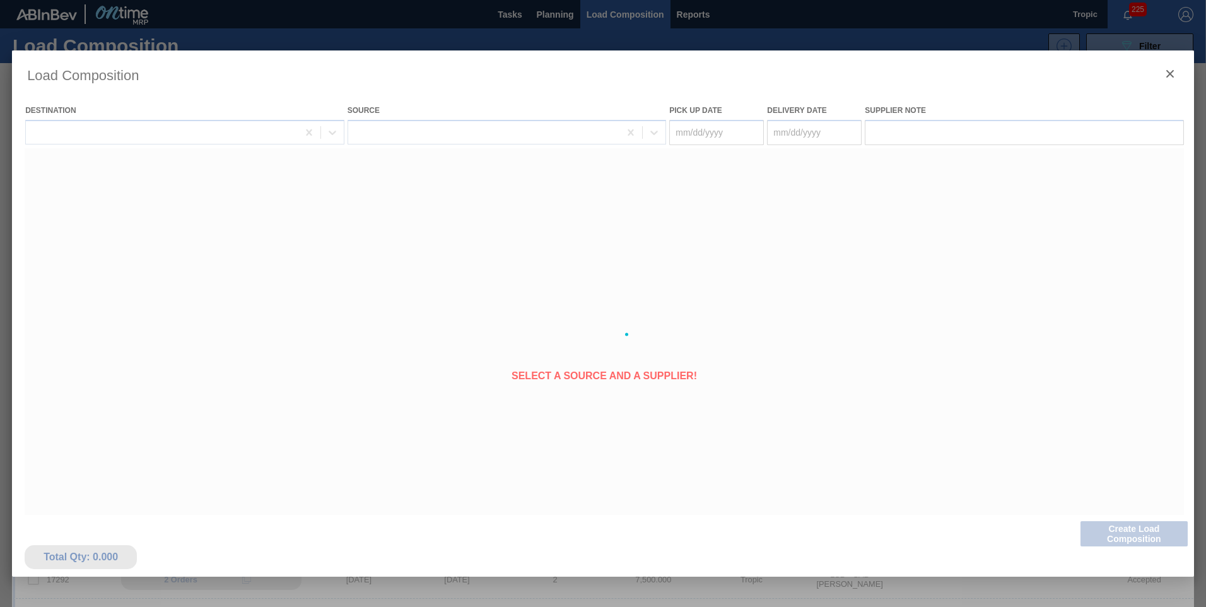
type Date "[DATE]"
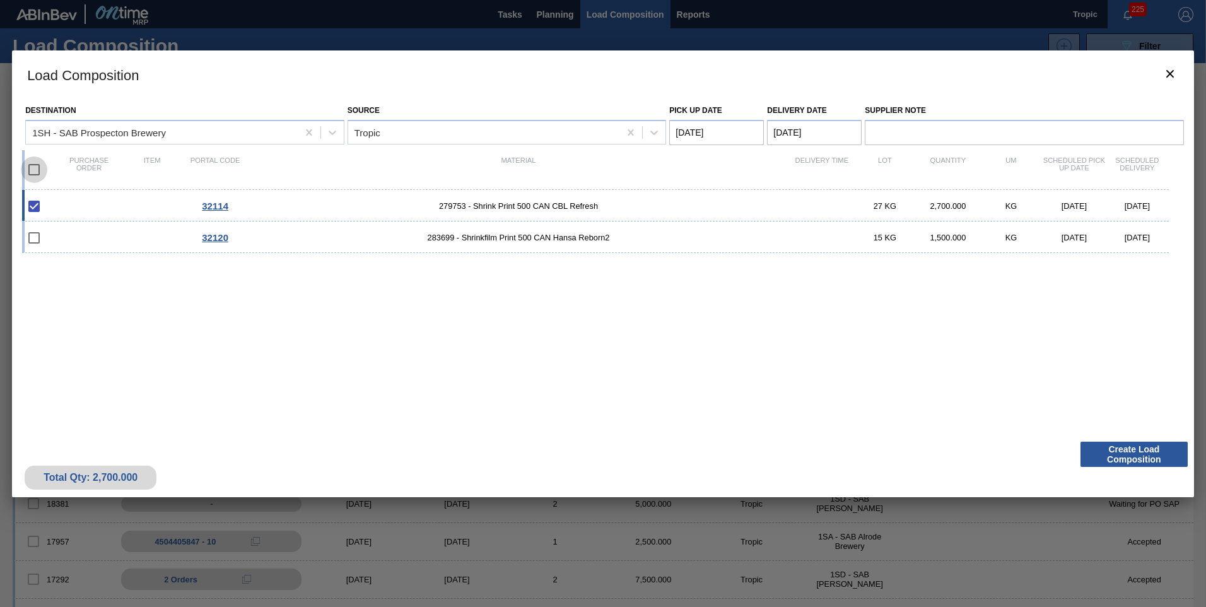
click at [36, 169] on input "checkbox" at bounding box center [34, 169] width 26 height 26
checkbox input "true"
click at [1103, 449] on button "Create Load Composition" at bounding box center [1134, 454] width 107 height 25
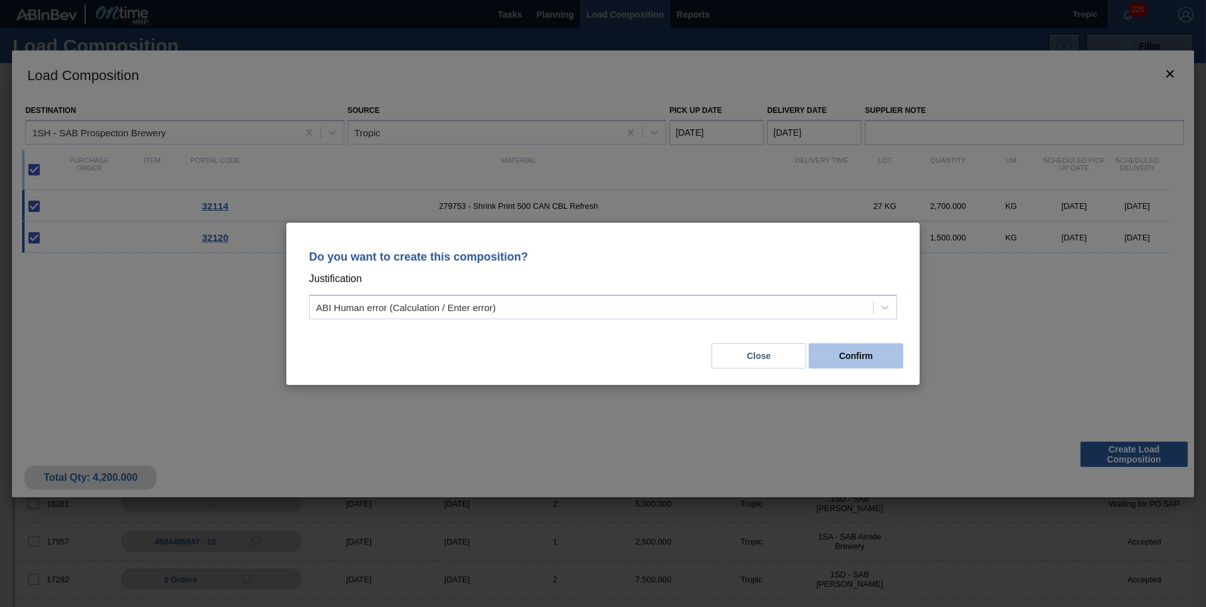
click at [856, 362] on button "Confirm" at bounding box center [856, 355] width 95 height 25
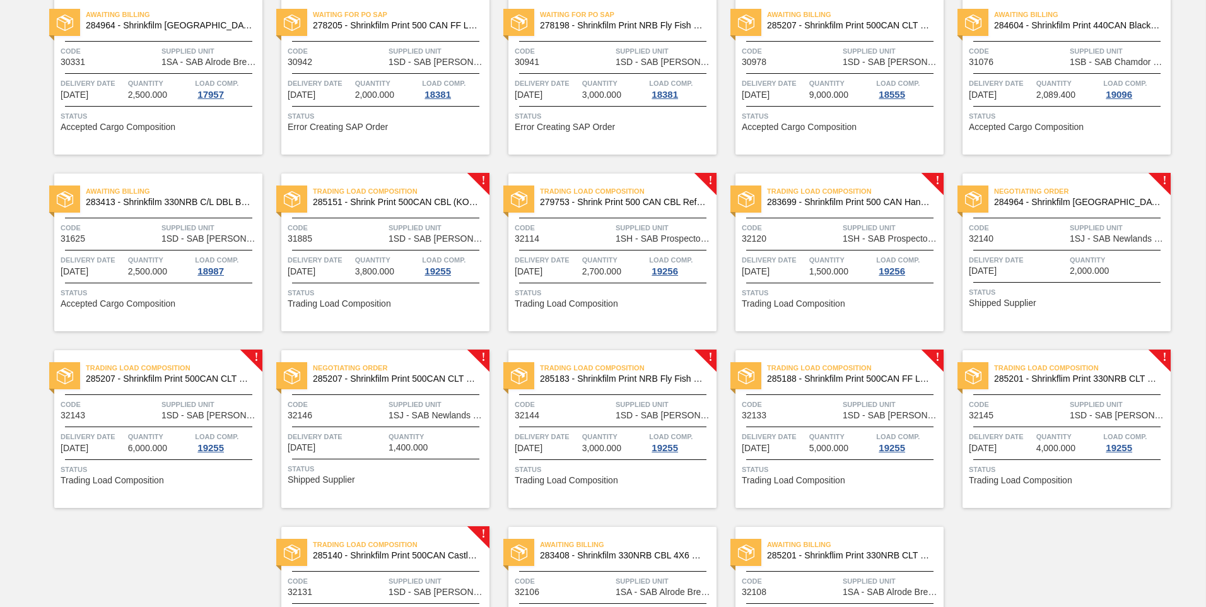
scroll to position [291, 0]
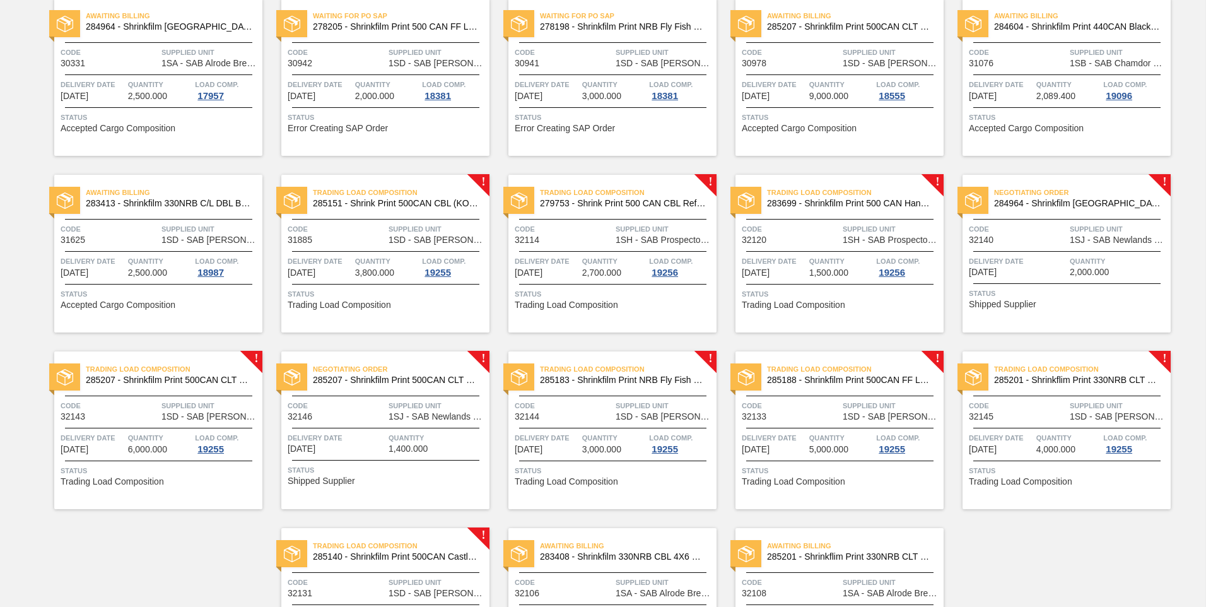
click at [419, 433] on span "Quantity" at bounding box center [438, 438] width 98 height 13
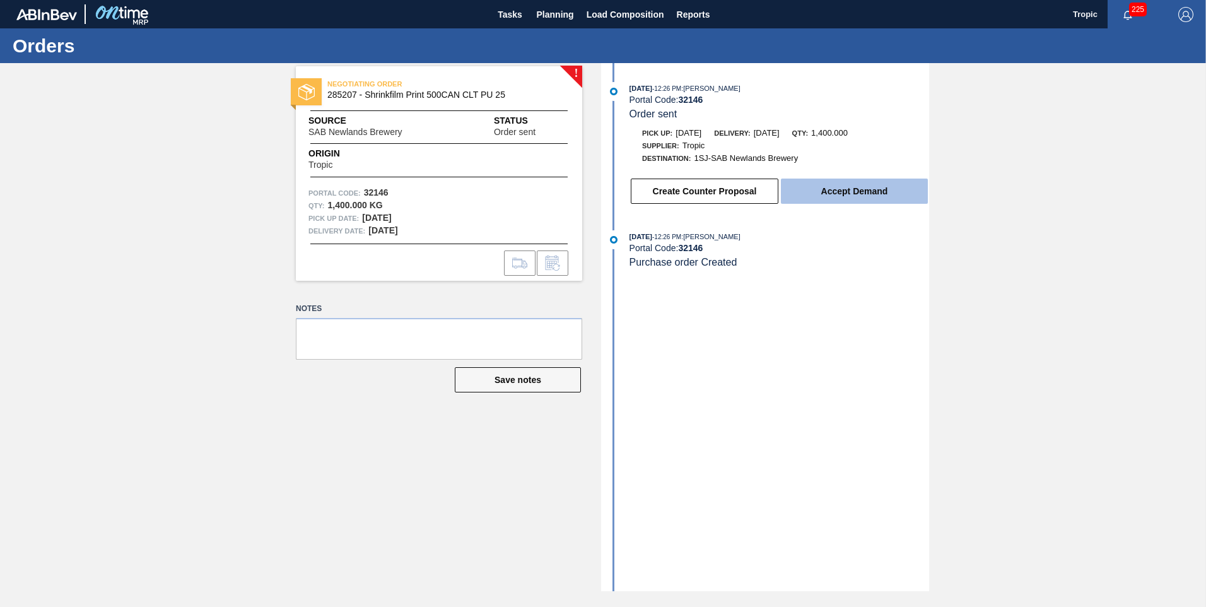
click at [835, 195] on button "Accept Demand" at bounding box center [854, 191] width 147 height 25
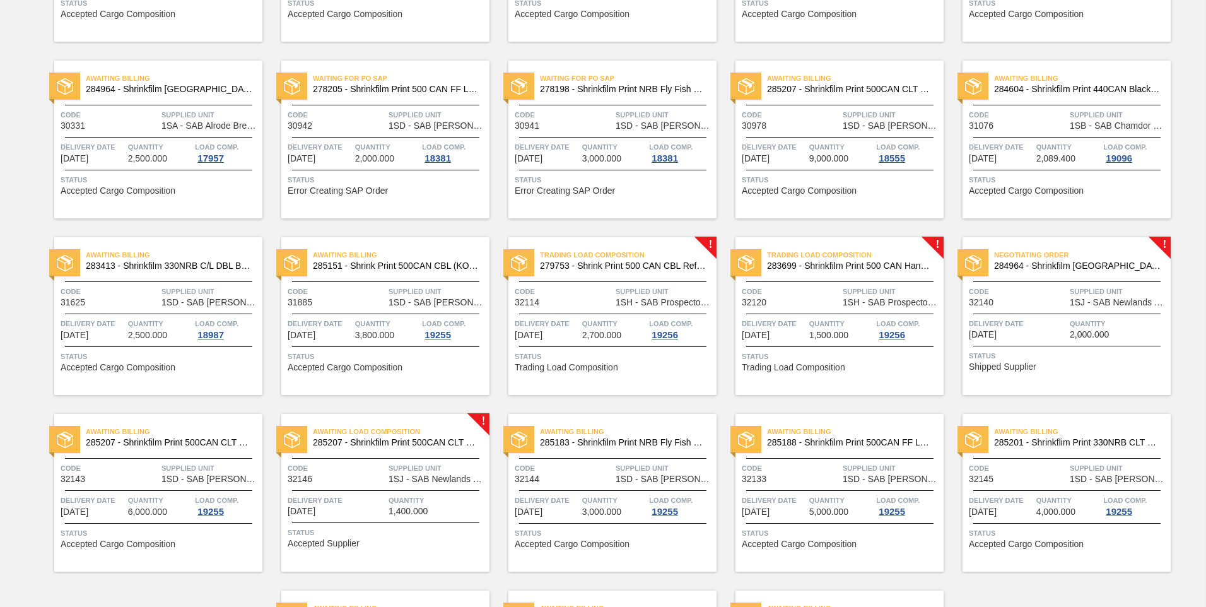
scroll to position [228, 0]
click at [1067, 319] on div "Delivery Date [DATE] Quantity 2,000.000" at bounding box center [1067, 329] width 208 height 22
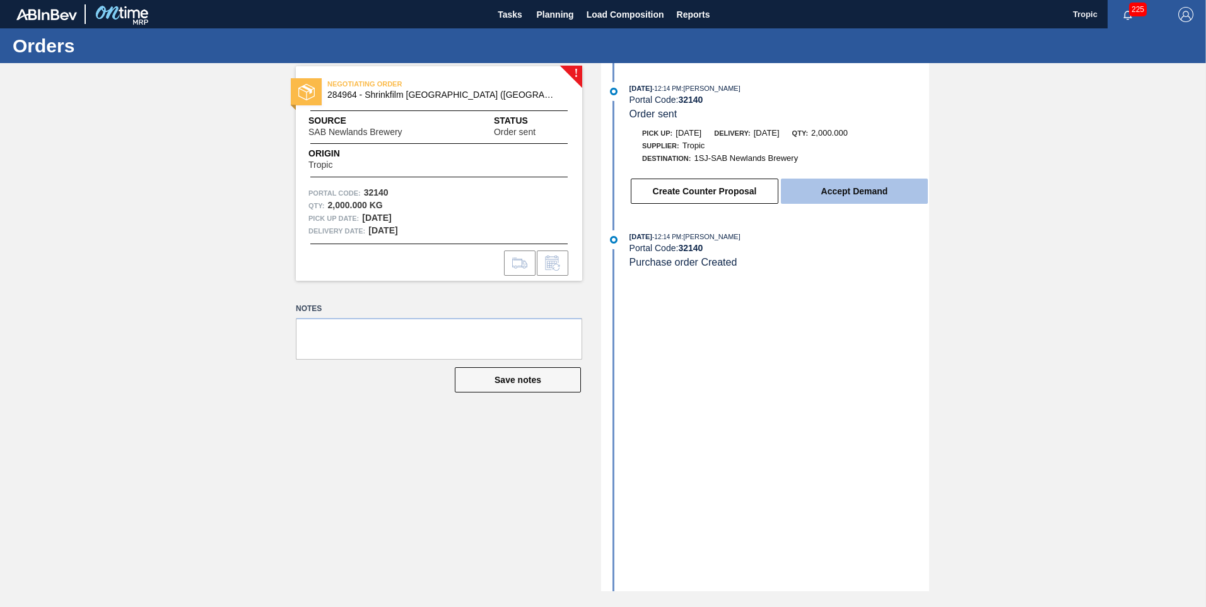
click at [823, 196] on button "Accept Demand" at bounding box center [854, 191] width 147 height 25
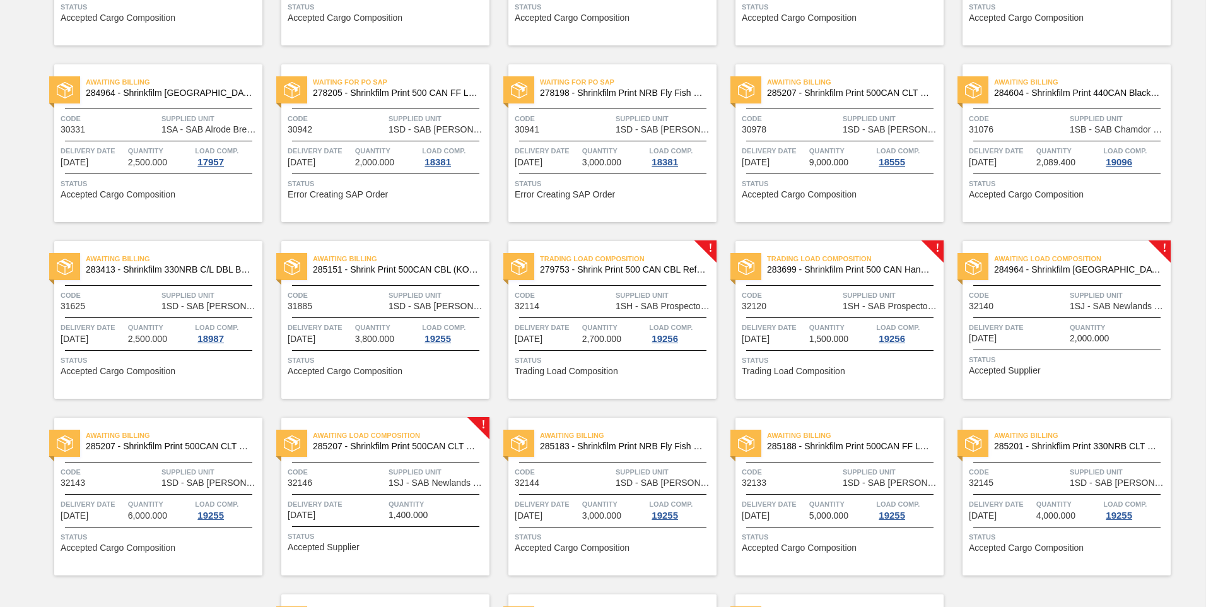
scroll to position [226, 0]
click at [1076, 309] on span "1SJ - SAB Newlands Brewery" at bounding box center [1119, 304] width 98 height 9
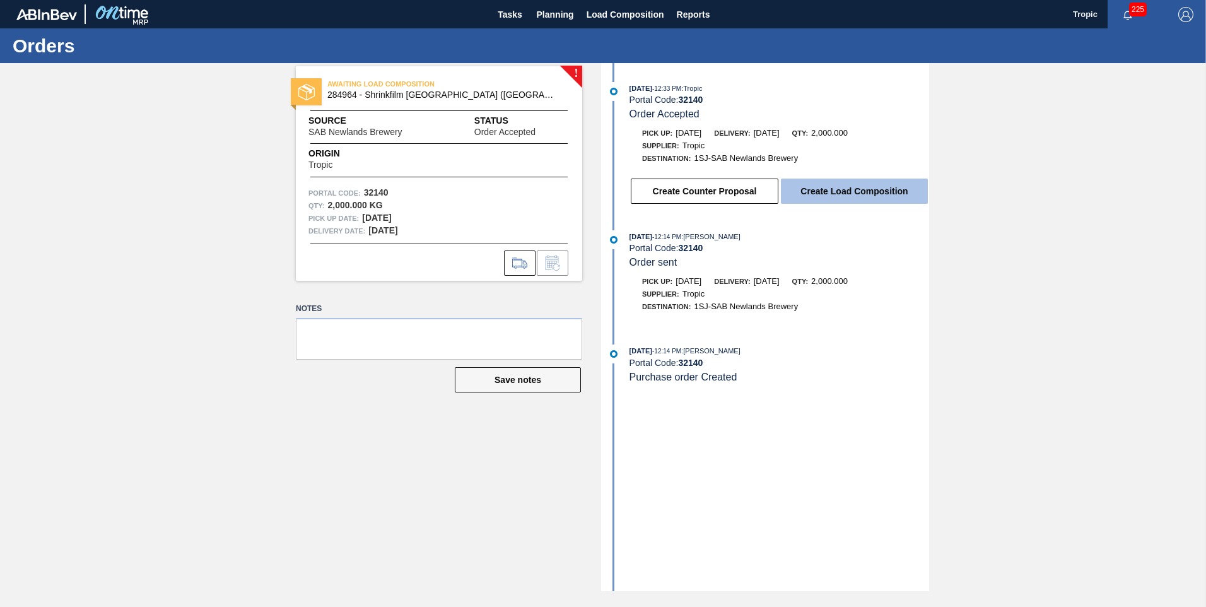
click at [819, 187] on button "Create Load Composition" at bounding box center [854, 191] width 147 height 25
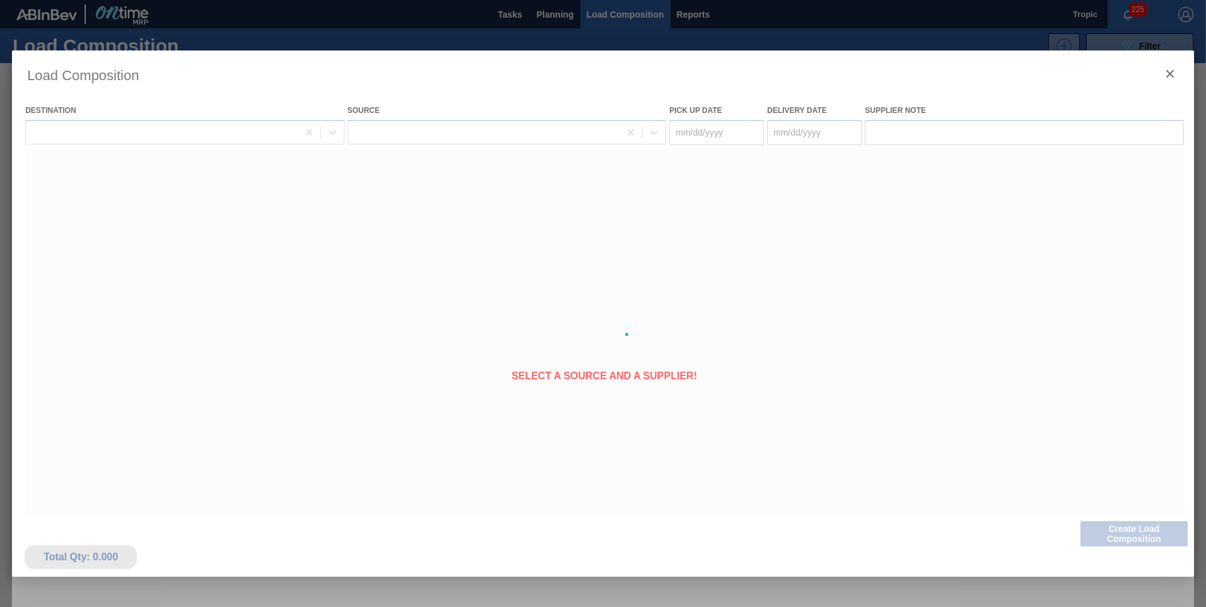
type Date "[DATE]"
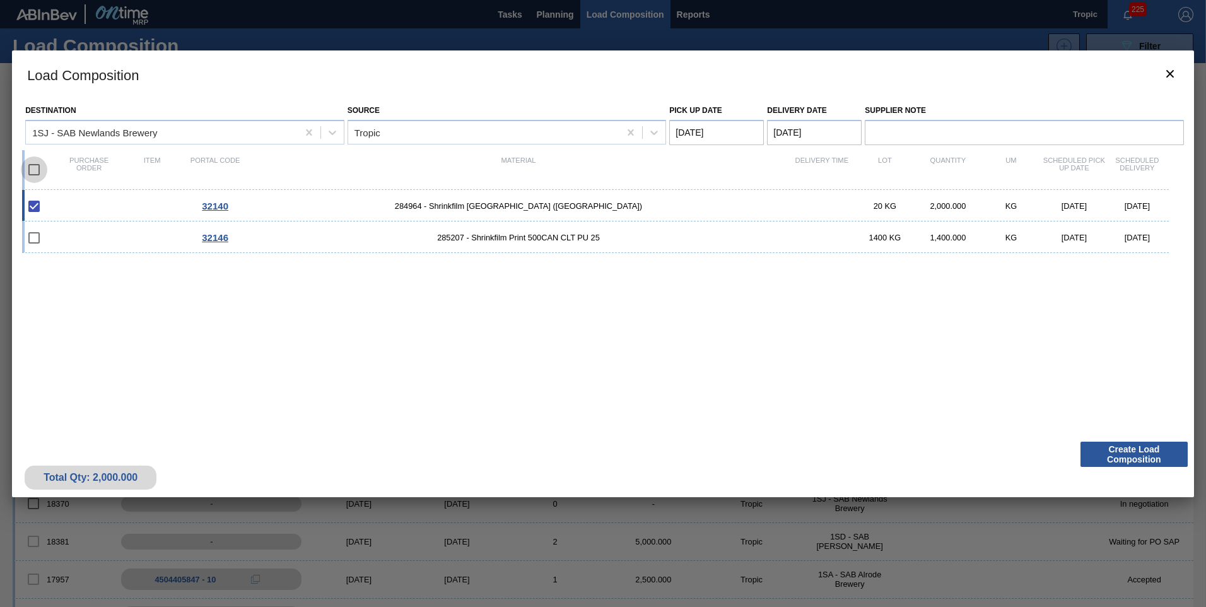
click at [36, 174] on input "checkbox" at bounding box center [34, 169] width 26 height 26
checkbox input "true"
click at [720, 136] on Date "[DATE]" at bounding box center [716, 132] width 95 height 25
click at [803, 262] on div "27" at bounding box center [807, 264] width 17 height 17
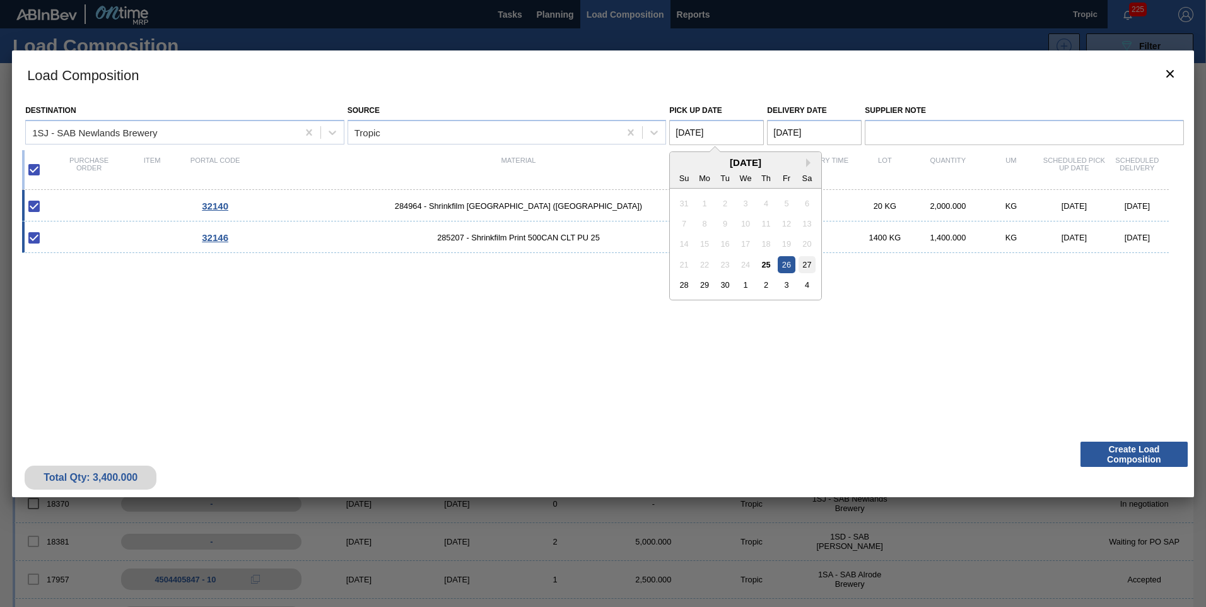
type Date "[DATE]"
click at [811, 129] on Date "[DATE]" at bounding box center [814, 132] width 95 height 25
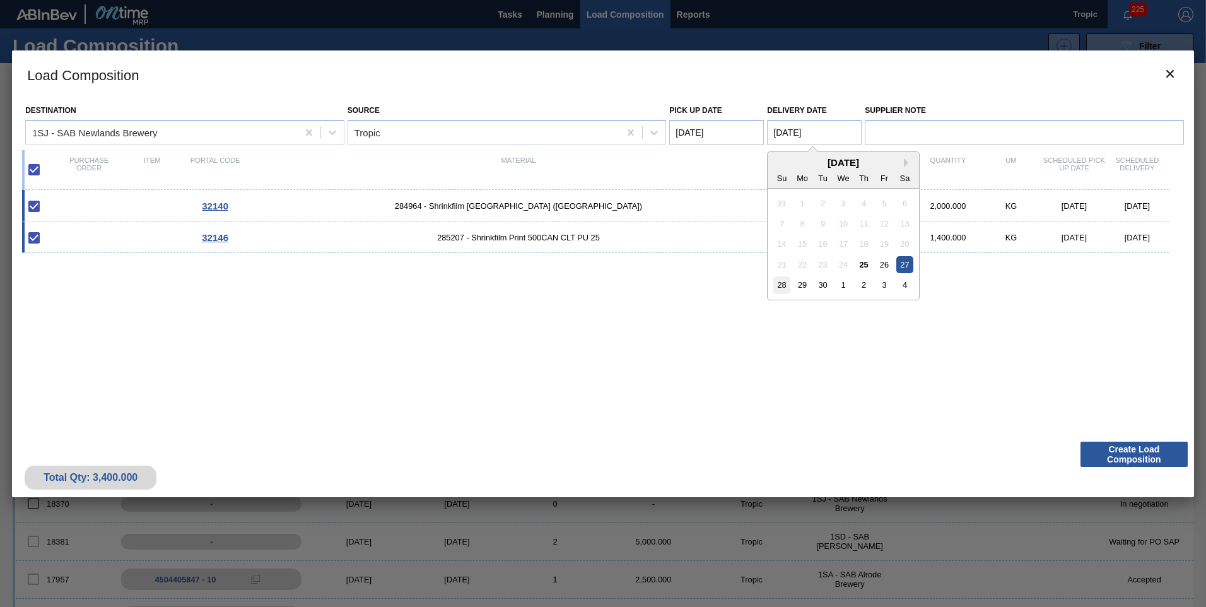
click at [780, 281] on div "28" at bounding box center [781, 284] width 17 height 17
type Date "[DATE]"
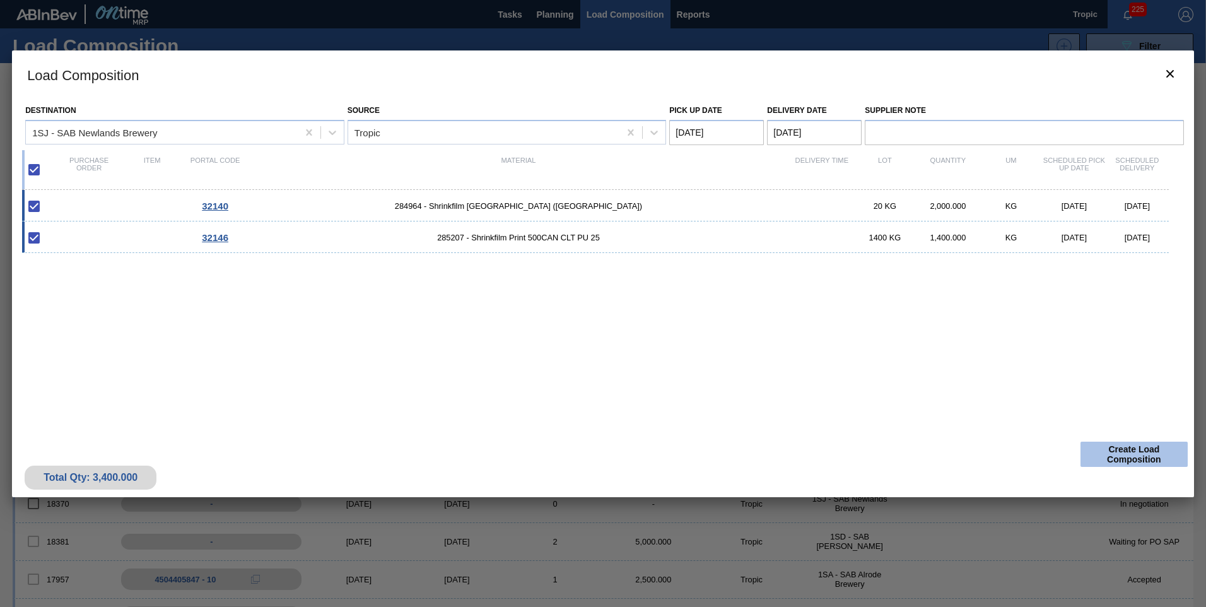
click at [1161, 451] on button "Create Load Composition" at bounding box center [1134, 454] width 107 height 25
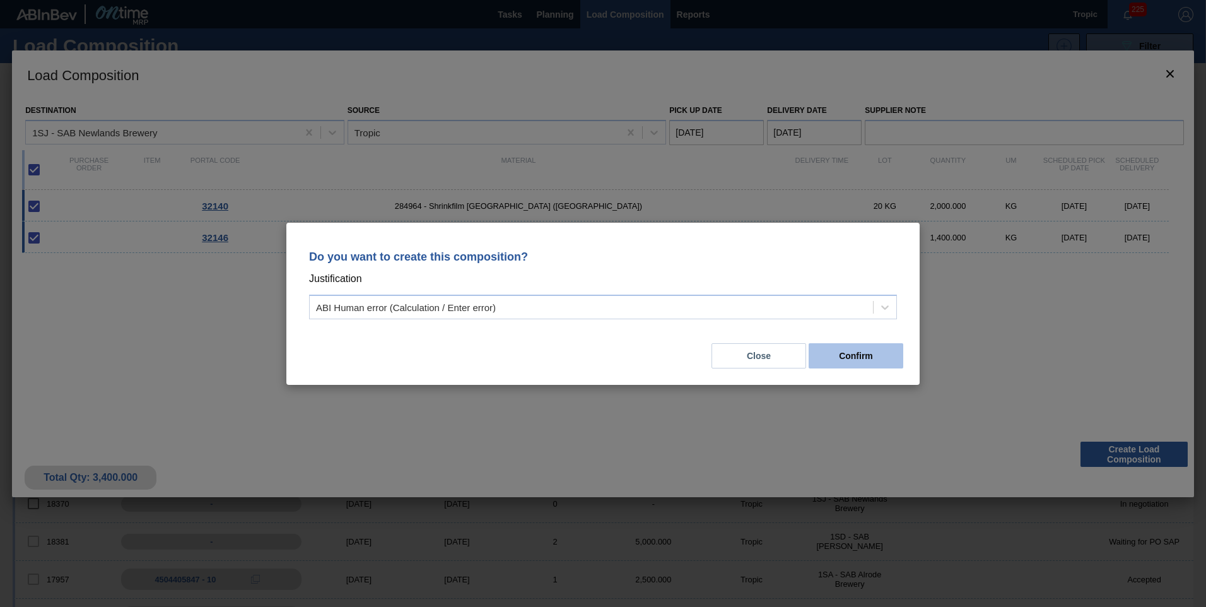
click at [862, 355] on button "Confirm" at bounding box center [856, 355] width 95 height 25
